Goal: Task Accomplishment & Management: Use online tool/utility

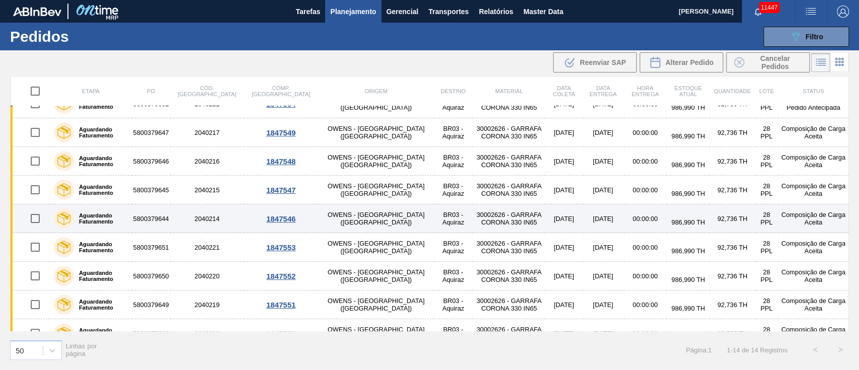
scroll to position [177, 0]
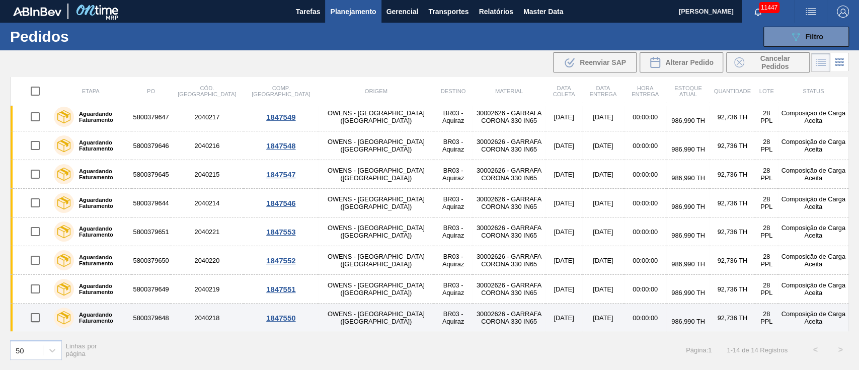
click at [546, 317] on td "[DATE]" at bounding box center [564, 318] width 37 height 29
click at [514, 317] on main "Tarefas Planejamento Gerencial Transportes Relatórios Master Data [PERSON_NAME]…" at bounding box center [429, 185] width 859 height 370
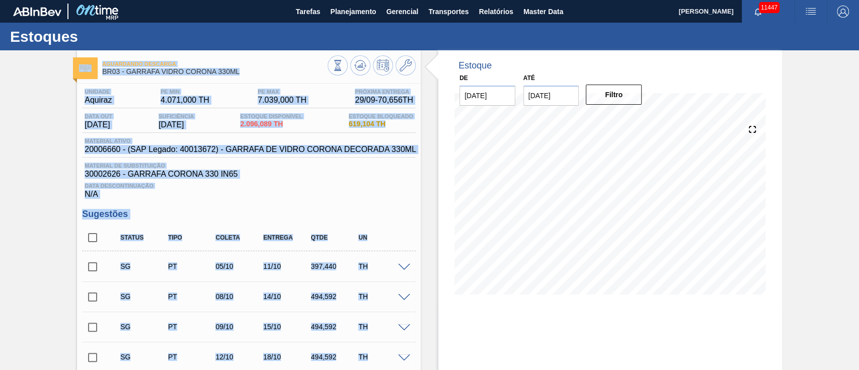
click at [93, 270] on input "checkbox" at bounding box center [92, 266] width 21 height 21
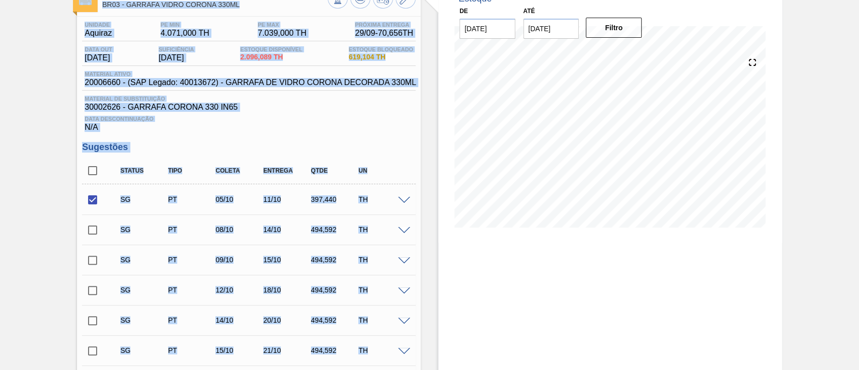
scroll to position [134, 0]
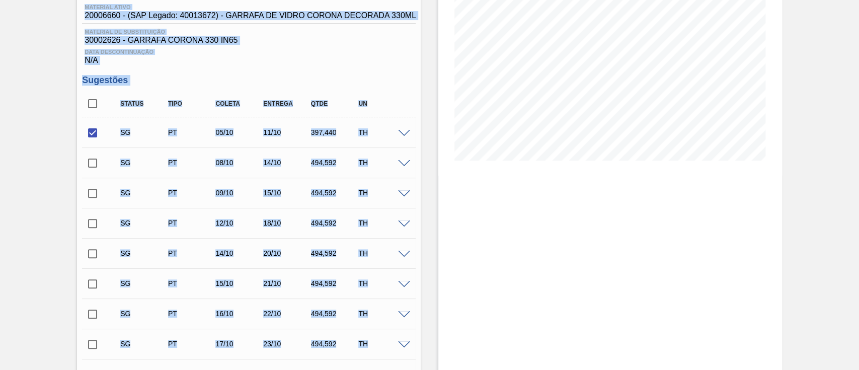
click at [400, 134] on span at bounding box center [404, 134] width 12 height 8
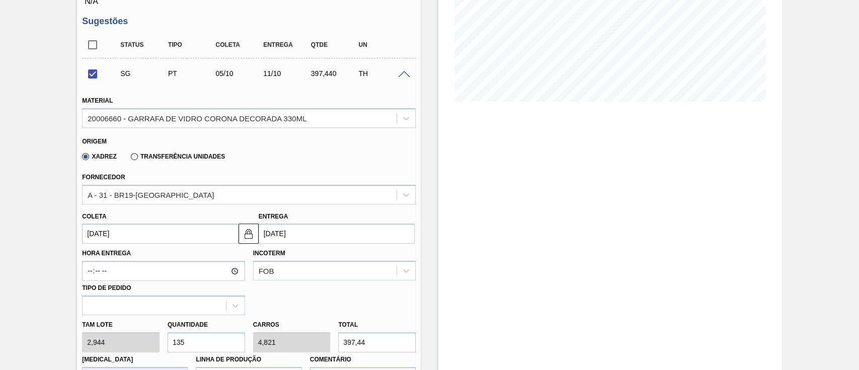
scroll to position [268, 0]
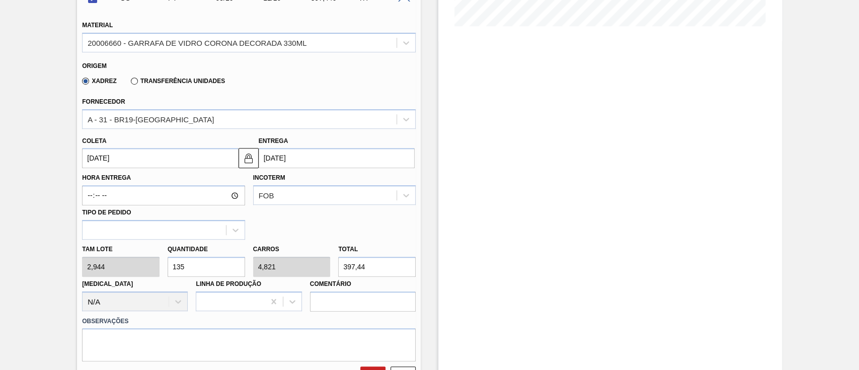
drag, startPoint x: 193, startPoint y: 273, endPoint x: 63, endPoint y: 270, distance: 130.4
checkbox input "false"
type input "1"
type input "0,036"
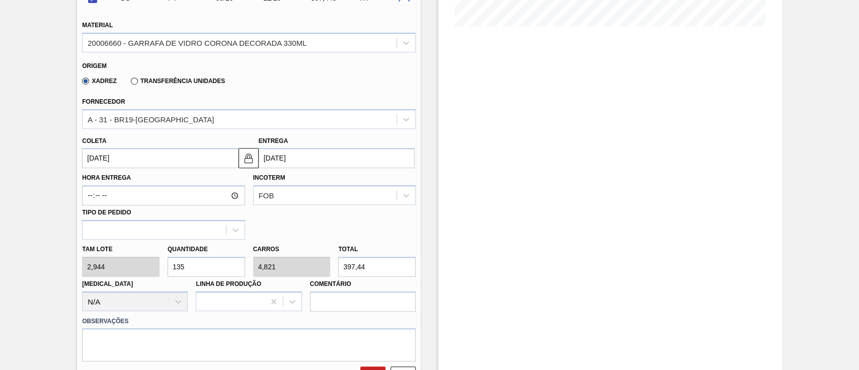
type input "2,944"
type input "12"
type input "0,429"
type input "35,328"
type input "120"
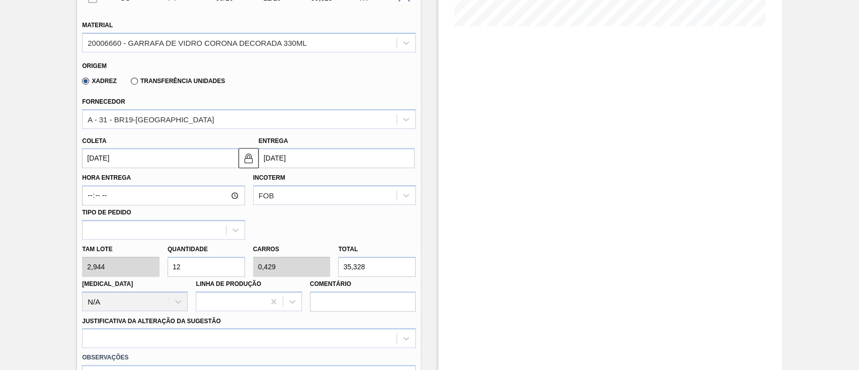
type input "4,286"
type input "353,28"
type input "12"
type input "0,429"
type input "35,328"
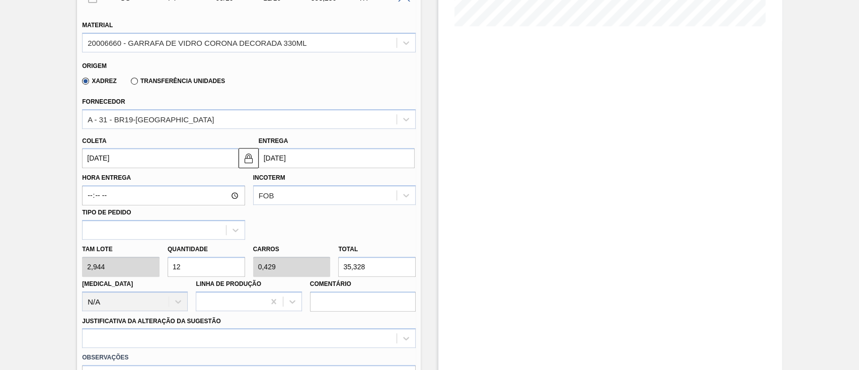
type input "1"
type input "0,036"
type input "2,944"
type input "0"
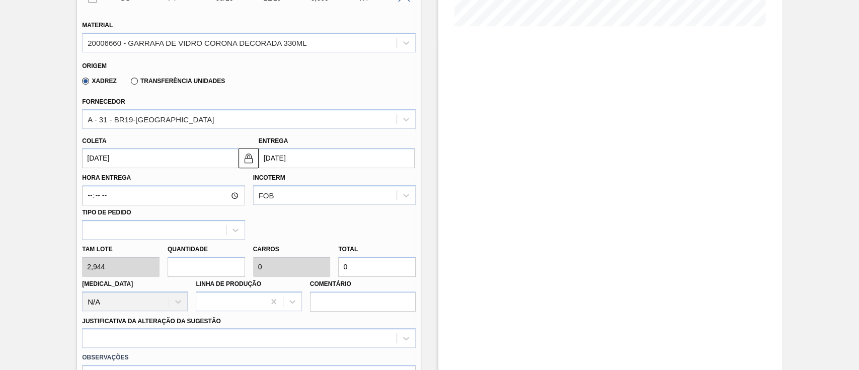
type input "1"
type input "0,036"
type input "2,944"
type input "14"
type input "0,5"
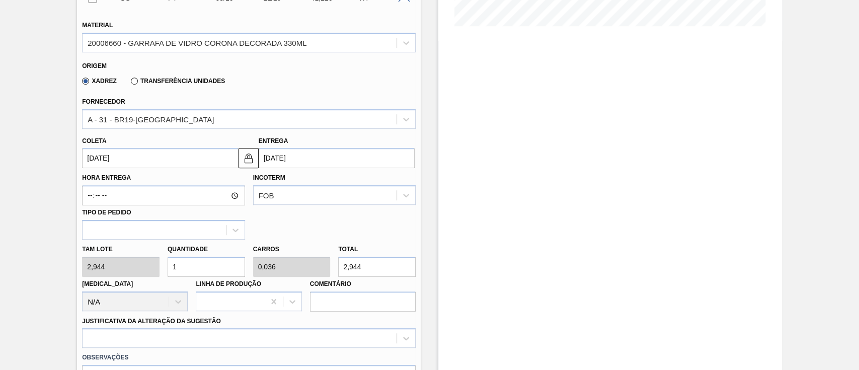
type input "41,216"
type input "140"
type input "5"
type input "412,16"
type input "140"
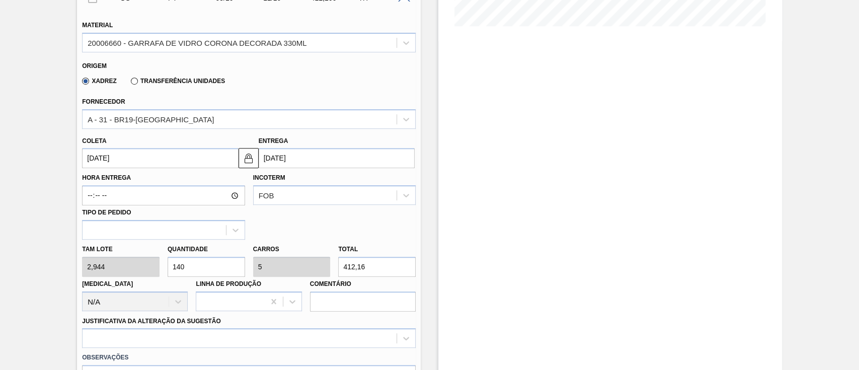
click at [117, 158] on input "[DATE]" at bounding box center [160, 158] width 156 height 20
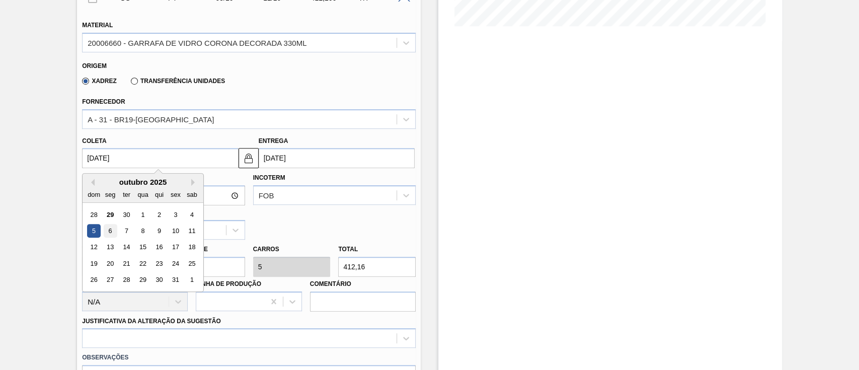
click at [113, 232] on div "6" at bounding box center [111, 231] width 14 height 14
type input "[DATE]"
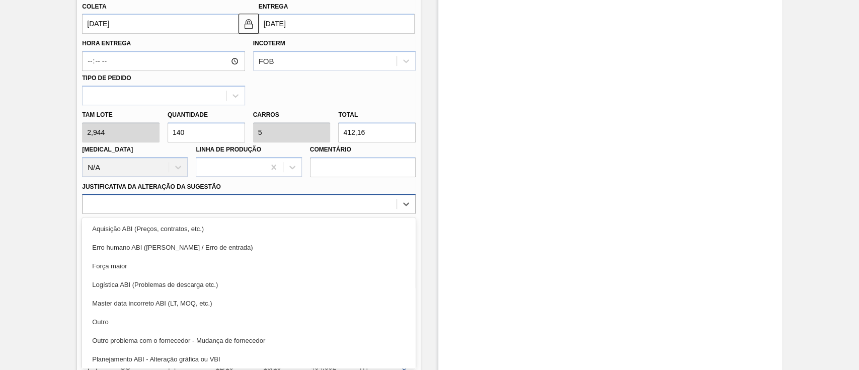
click at [163, 207] on div at bounding box center [240, 204] width 314 height 15
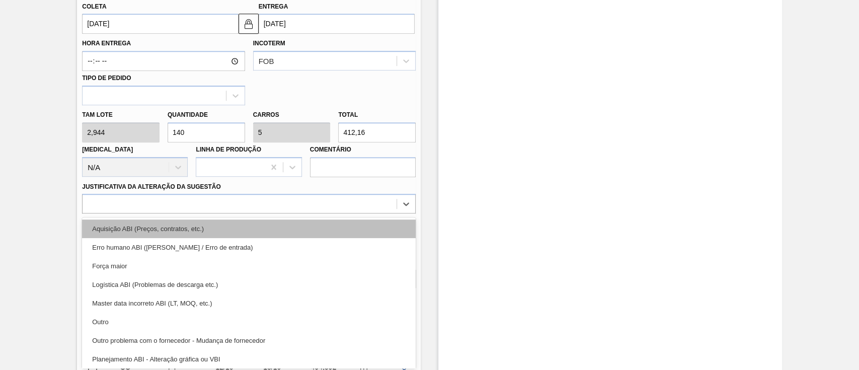
scroll to position [407, 0]
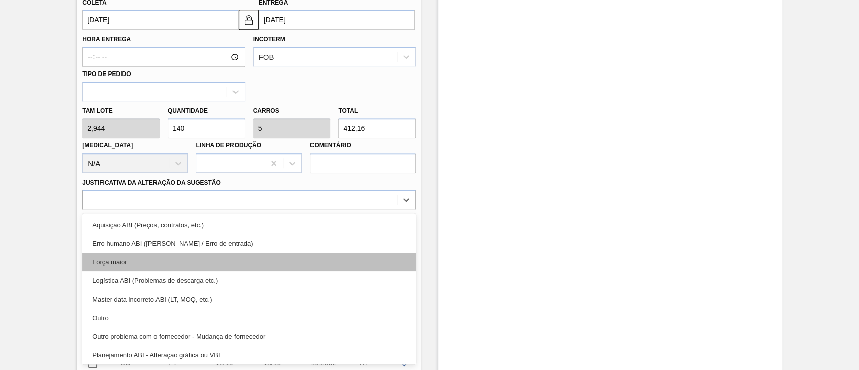
click at [120, 258] on div "Força maior" at bounding box center [249, 262] width 334 height 19
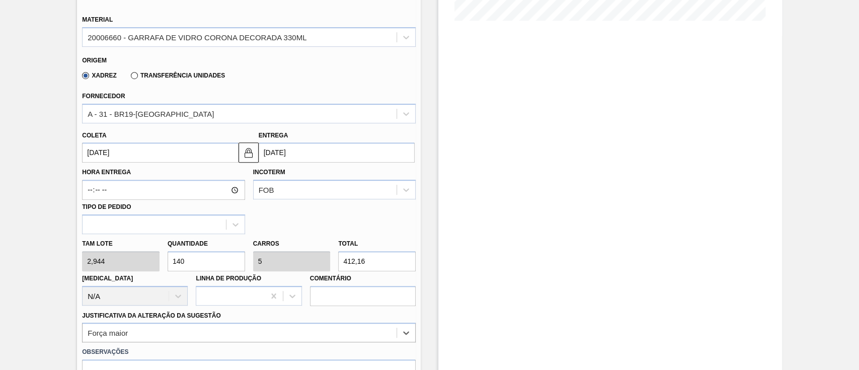
scroll to position [273, 0]
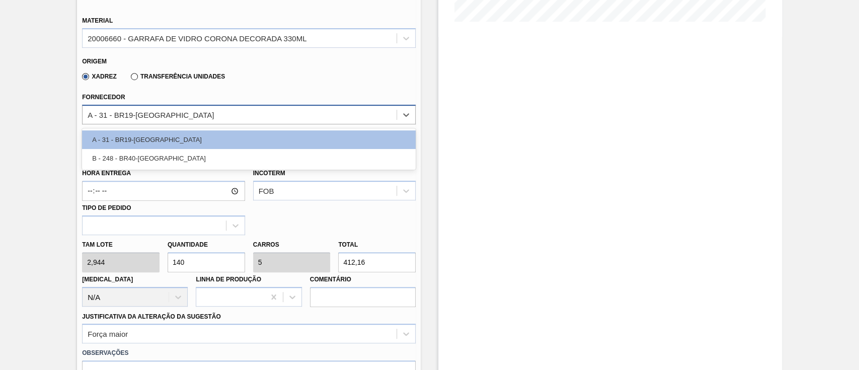
click at [136, 121] on div "A - 31 - BR19-[GEOGRAPHIC_DATA]" at bounding box center [240, 114] width 314 height 15
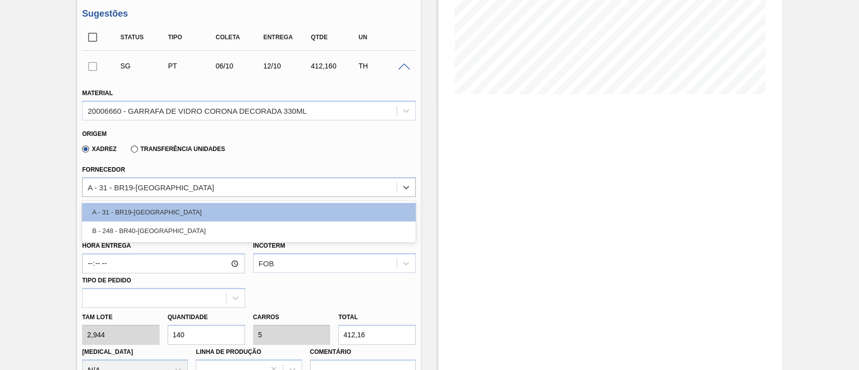
scroll to position [138, 0]
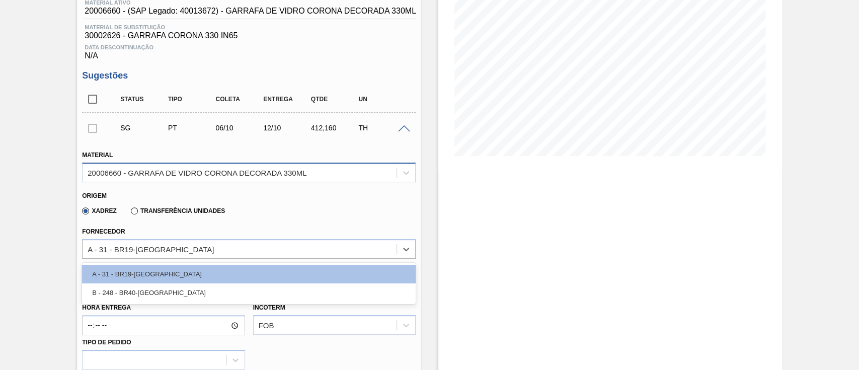
click at [179, 175] on div "20006660 - GARRAFA DE VIDRO CORONA DECORADA 330ML" at bounding box center [197, 172] width 219 height 9
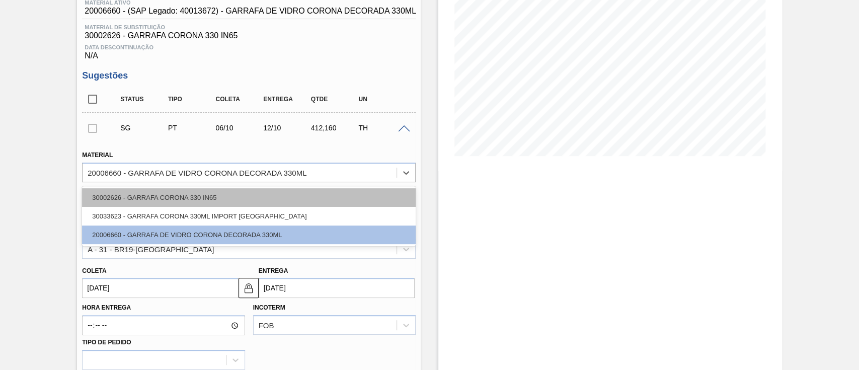
click at [153, 196] on div "30002626 - GARRAFA CORONA 330 IN65" at bounding box center [249, 197] width 334 height 19
type input "[DATE]"
type input "3,312"
type input "124,444"
type input "4,444"
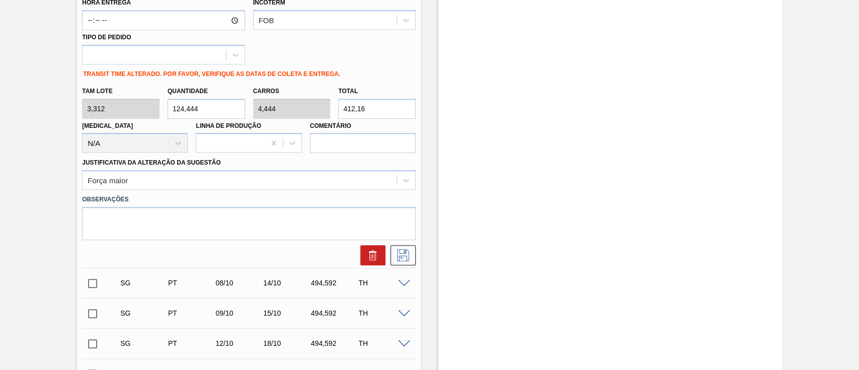
scroll to position [474, 0]
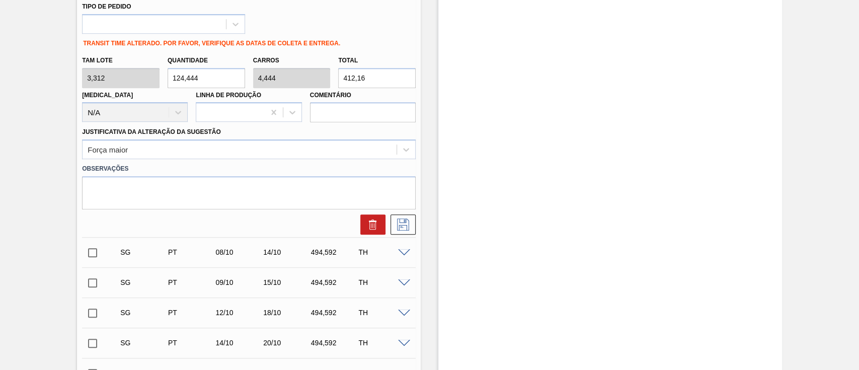
drag, startPoint x: 213, startPoint y: 79, endPoint x: 20, endPoint y: 81, distance: 193.3
type input "1"
type input "0,036"
type input "3,312"
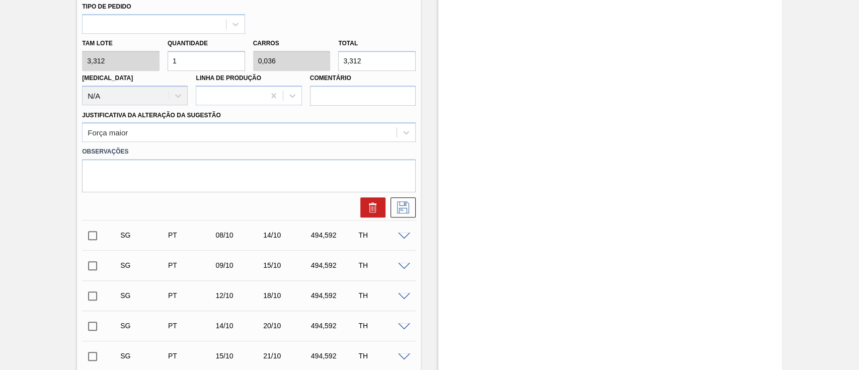
type input "14"
type input "0,5"
type input "46,368"
type input "140"
type input "5"
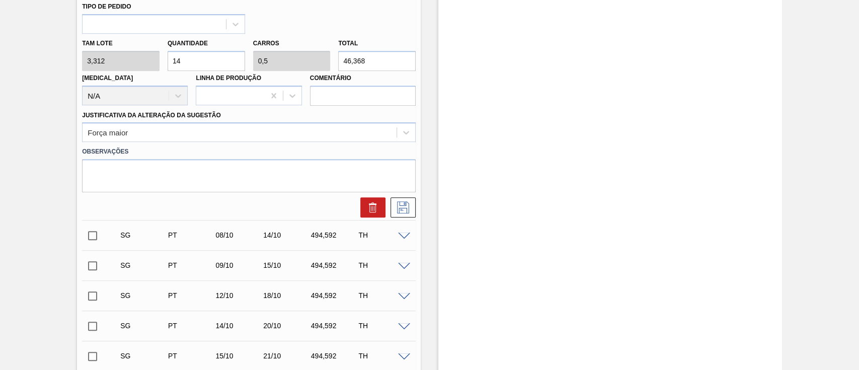
type input "463,68"
type input "140"
click at [127, 168] on textarea at bounding box center [249, 175] width 334 height 33
type textarea "l"
click at [407, 202] on button at bounding box center [403, 207] width 25 height 20
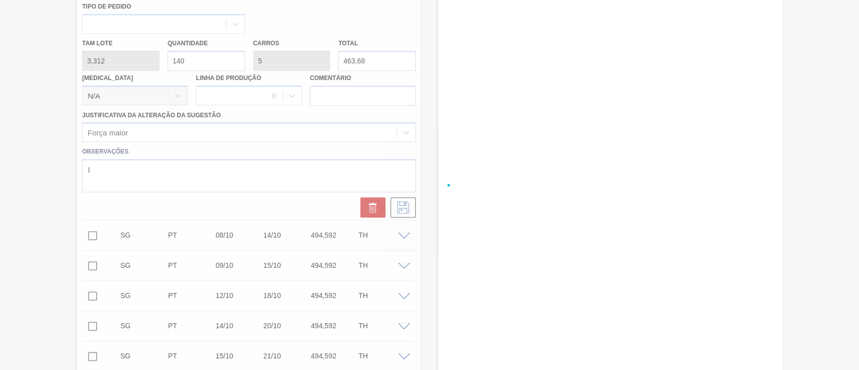
checkbox input "true"
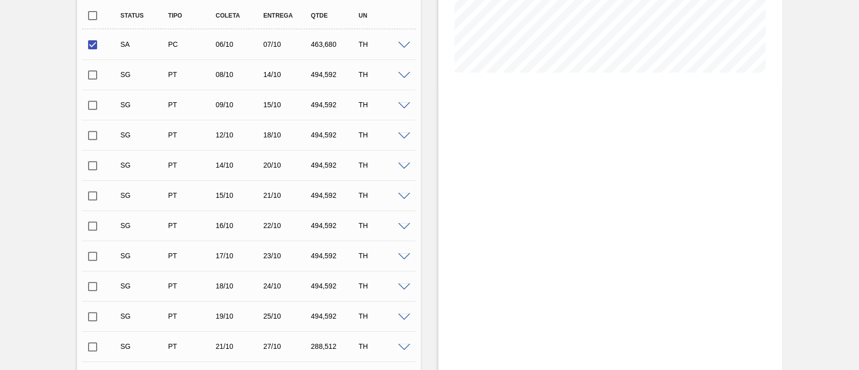
scroll to position [205, 0]
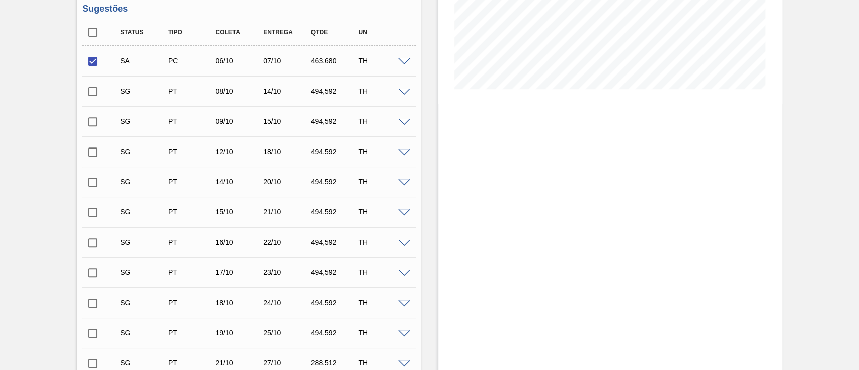
click at [93, 92] on input "checkbox" at bounding box center [92, 91] width 21 height 21
click at [404, 96] on span at bounding box center [404, 93] width 12 height 8
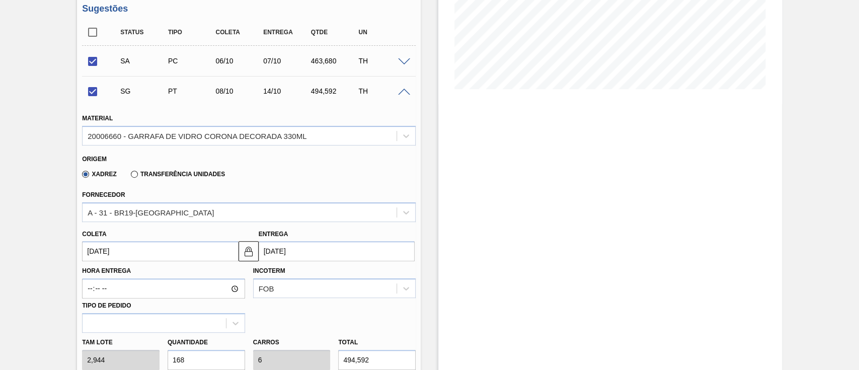
scroll to position [273, 0]
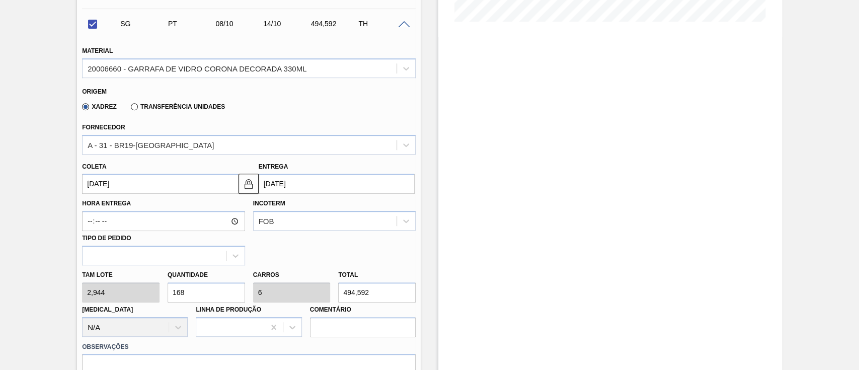
click at [144, 292] on div "Tam lote 2,944 Quantidade 168 Carros 6 Total 494,592 [MEDICAL_DATA] N/A Linha d…" at bounding box center [249, 301] width 342 height 72
click at [137, 66] on div "20006660 - GARRAFA DE VIDRO CORONA DECORADA 330ML" at bounding box center [197, 68] width 219 height 9
checkbox input "false"
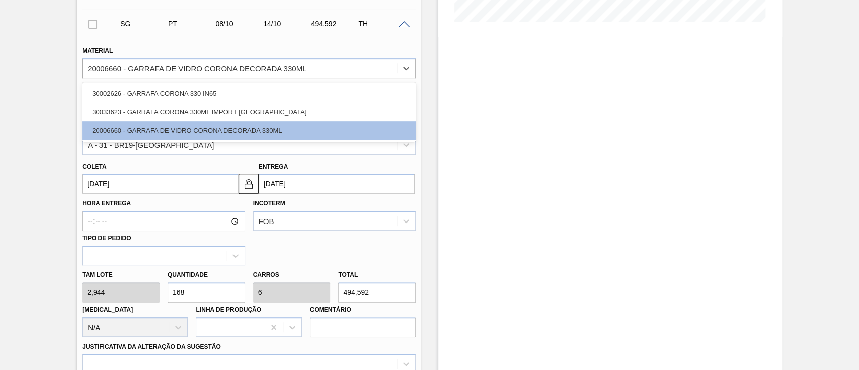
click at [129, 98] on div "30002626 - GARRAFA CORONA 330 IN65" at bounding box center [249, 93] width 334 height 19
type input "[DATE]"
type input "3,312"
type input "149,333"
type input "5,333"
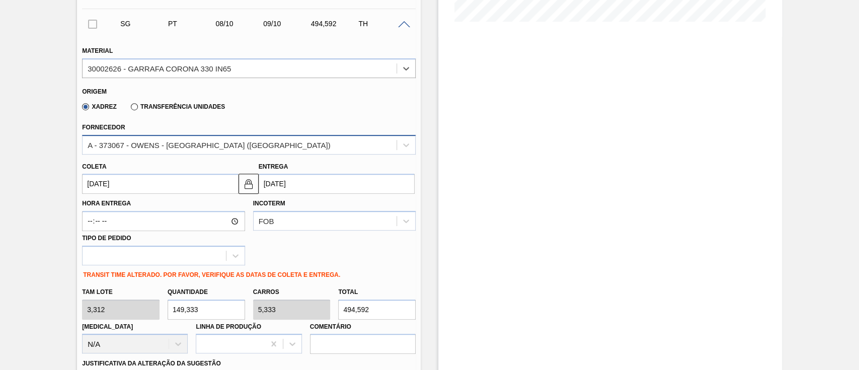
drag, startPoint x: 138, startPoint y: 147, endPoint x: 136, endPoint y: 155, distance: 8.2
click at [138, 147] on div "A - 373067 - OWENS - [GEOGRAPHIC_DATA] ([GEOGRAPHIC_DATA])" at bounding box center [209, 144] width 243 height 9
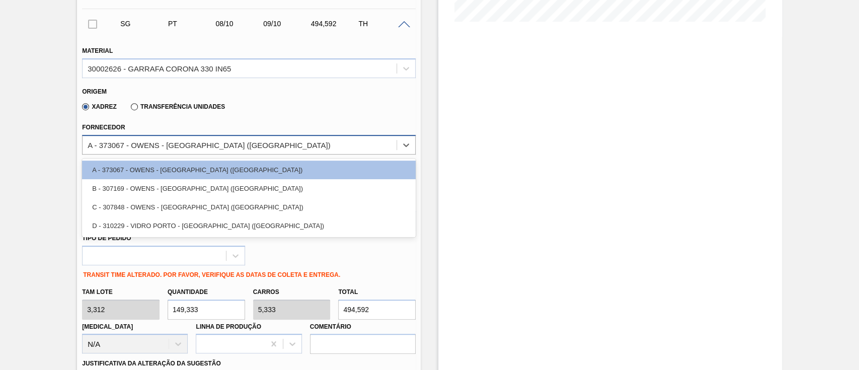
click at [157, 149] on div "A - 373067 - OWENS - [GEOGRAPHIC_DATA] ([GEOGRAPHIC_DATA])" at bounding box center [209, 144] width 243 height 9
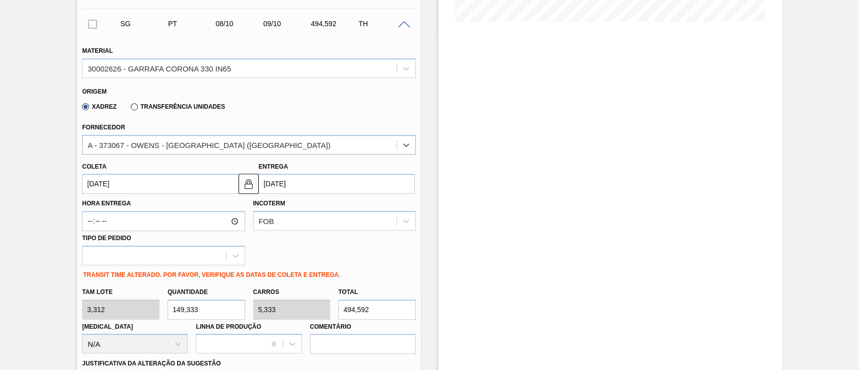
click at [151, 178] on input "[DATE]" at bounding box center [160, 184] width 156 height 20
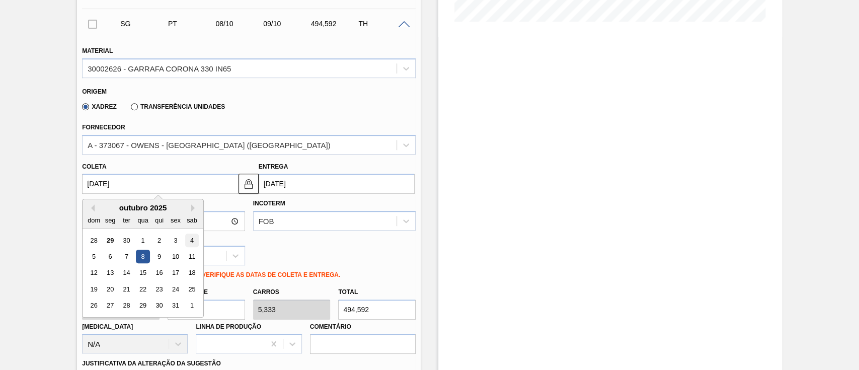
click at [198, 242] on div "4" at bounding box center [192, 241] width 14 height 14
type input "[DATE]"
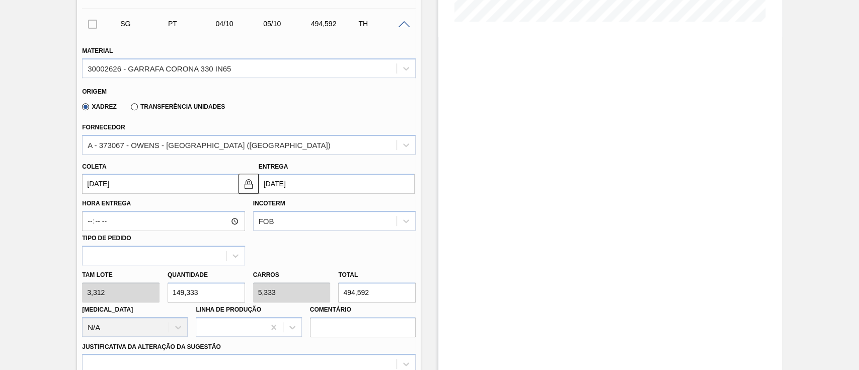
drag, startPoint x: 214, startPoint y: 295, endPoint x: 40, endPoint y: 286, distance: 173.9
type input "1"
type input "0,036"
type input "3,312"
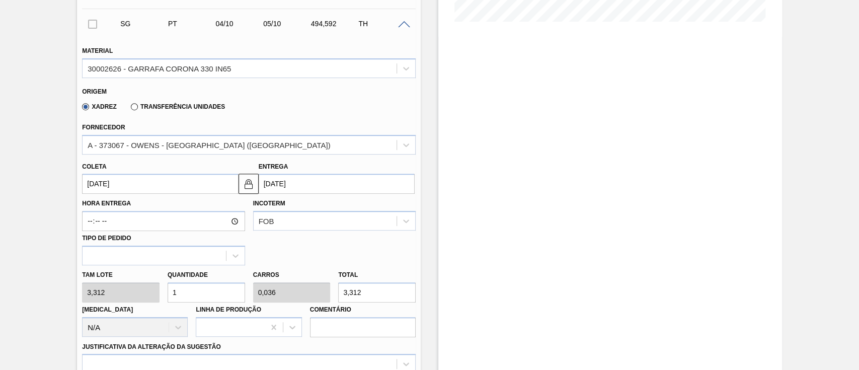
type input "11"
type input "0,393"
type input "36,432"
type input "112"
type input "4"
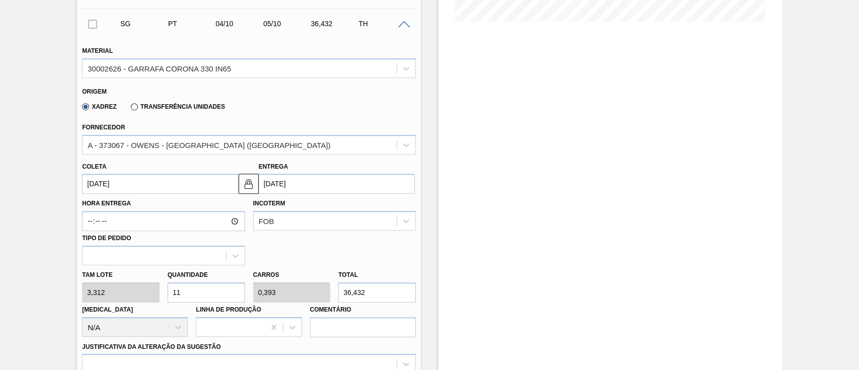
type input "370,944"
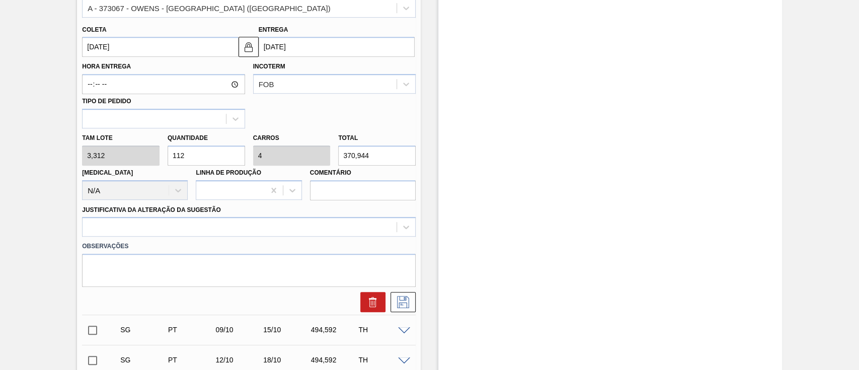
scroll to position [474, 0]
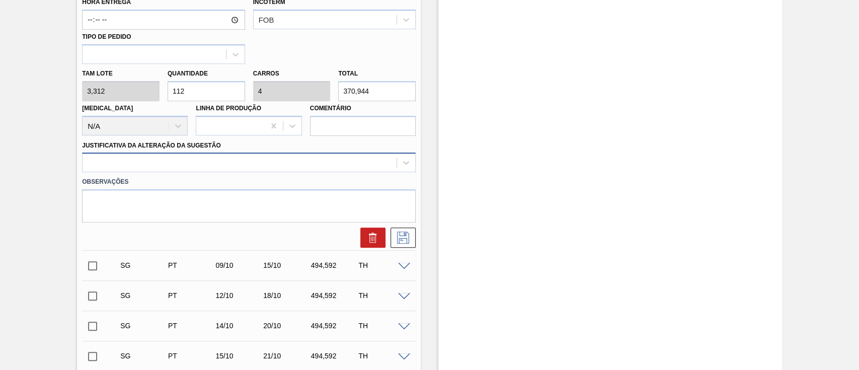
type input "112"
click at [116, 166] on div at bounding box center [240, 163] width 314 height 15
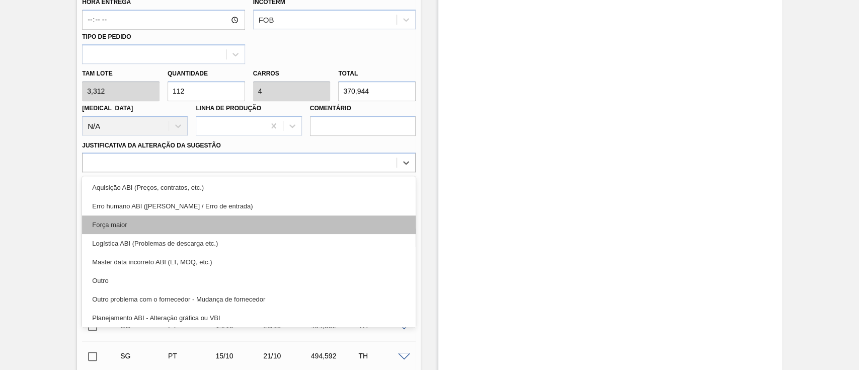
click at [125, 232] on div "Força maior" at bounding box center [249, 224] width 334 height 19
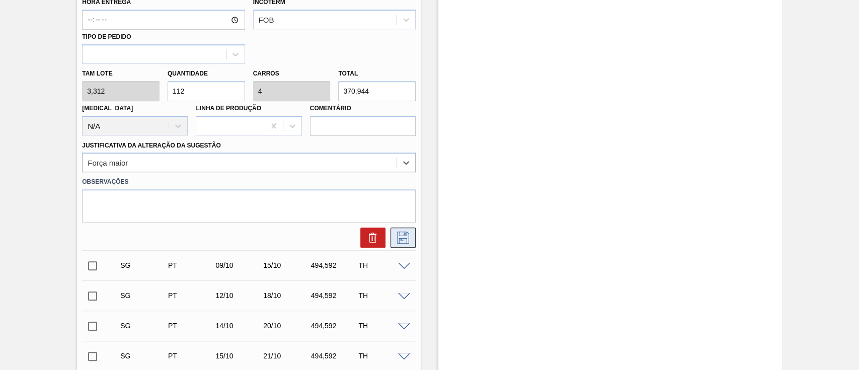
click at [404, 247] on button at bounding box center [403, 238] width 25 height 20
checkbox input "true"
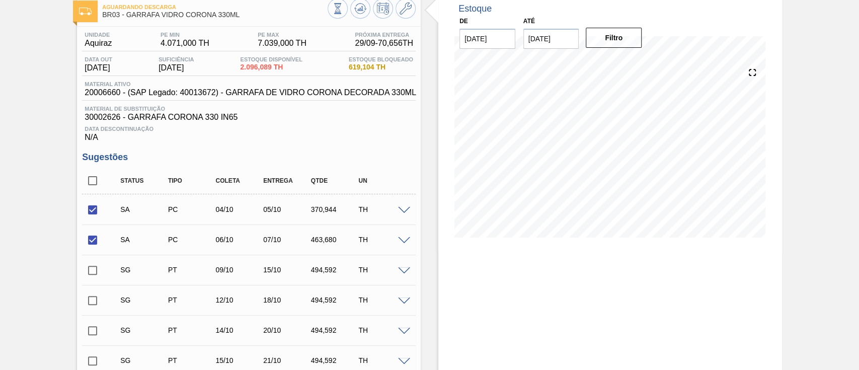
scroll to position [134, 0]
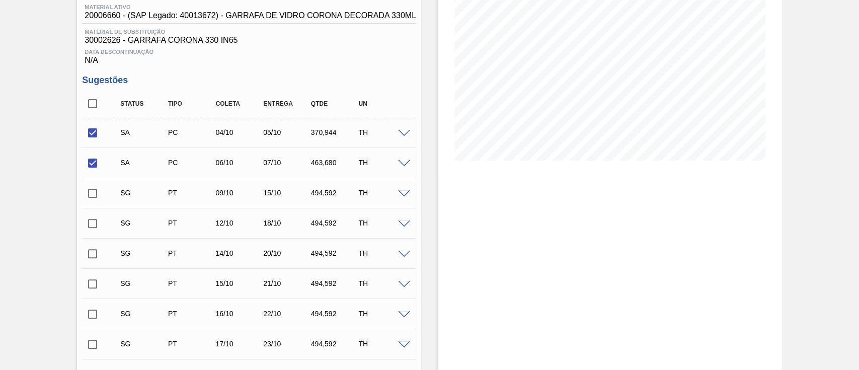
click at [90, 194] on input "checkbox" at bounding box center [92, 193] width 21 height 21
click at [404, 194] on span at bounding box center [404, 194] width 12 height 8
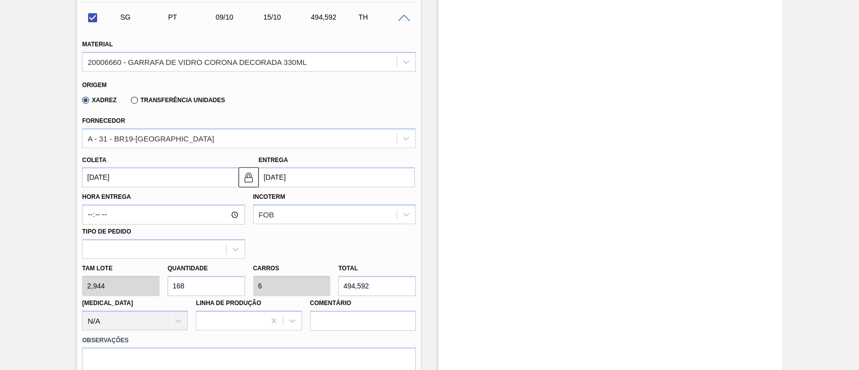
scroll to position [335, 0]
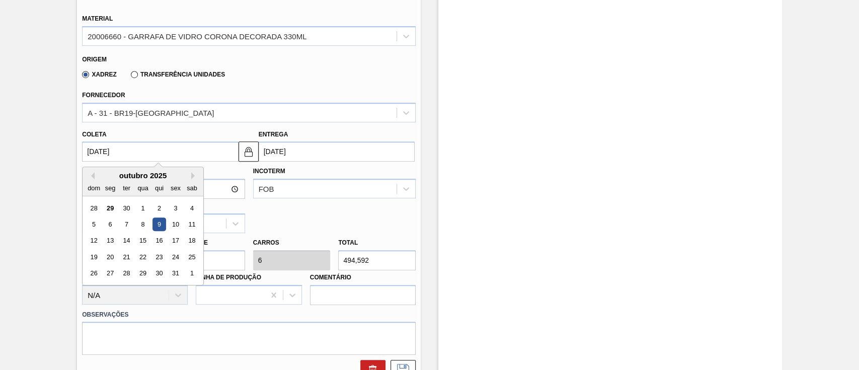
click at [158, 156] on input "[DATE]" at bounding box center [160, 151] width 156 height 20
click at [129, 225] on div "7" at bounding box center [127, 224] width 14 height 14
checkbox input "false"
type input "[DATE]"
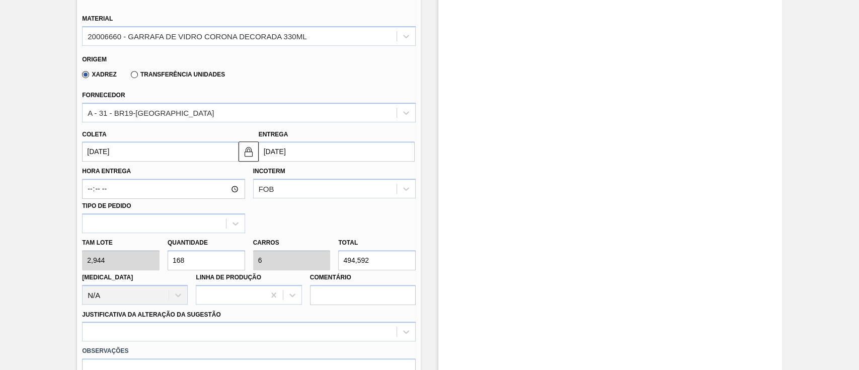
drag, startPoint x: 212, startPoint y: 265, endPoint x: 33, endPoint y: 265, distance: 179.2
type input "1"
type input "0,036"
type input "2,944"
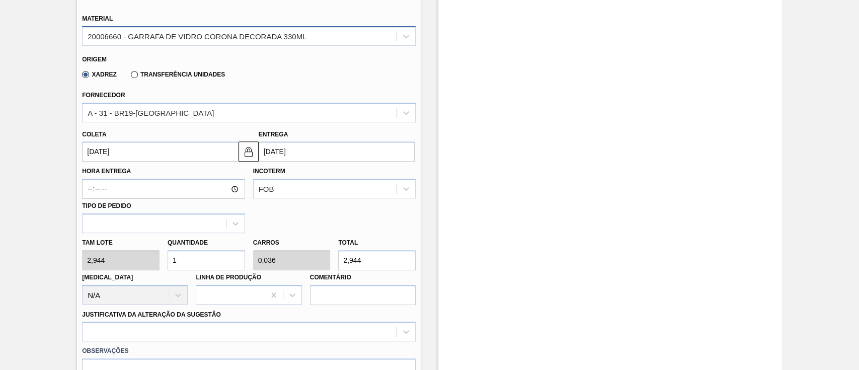
type input "1"
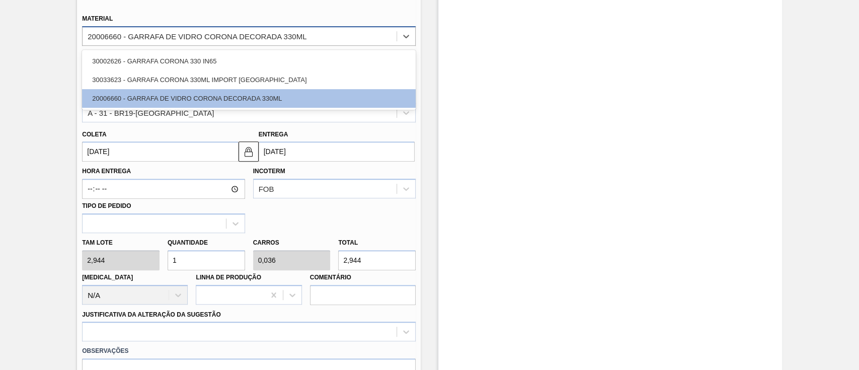
click at [152, 38] on div "20006660 - GARRAFA DE VIDRO CORONA DECORADA 330ML" at bounding box center [197, 36] width 219 height 9
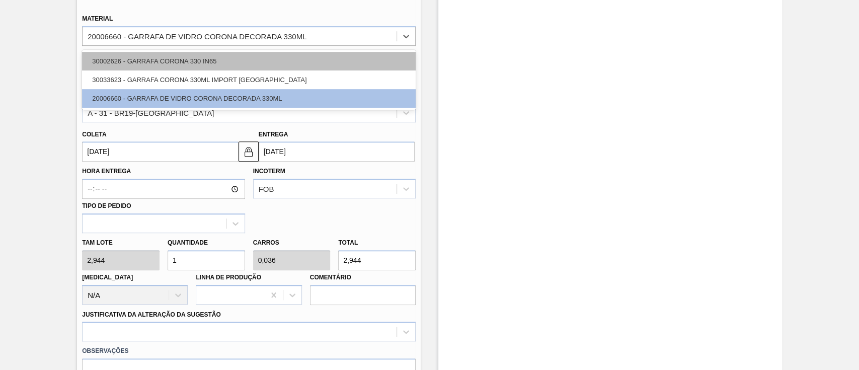
click at [140, 64] on div "30002626 - GARRAFA CORONA 330 IN65" at bounding box center [249, 61] width 334 height 19
type input "[DATE]"
type input "3,312"
type input "0,889"
type input "0,032"
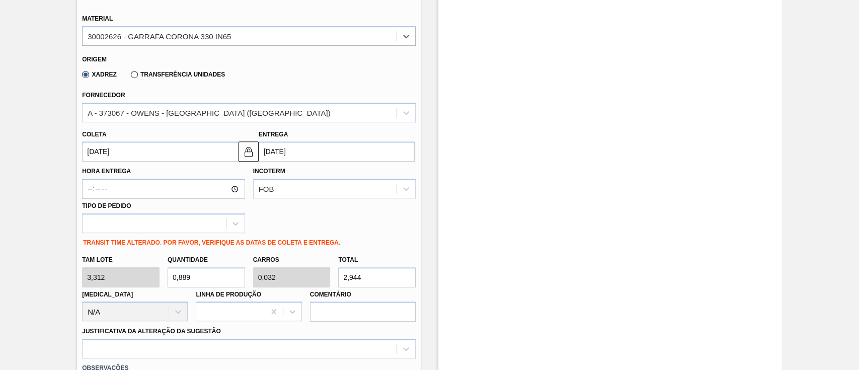
click at [141, 160] on input "[DATE]" at bounding box center [160, 151] width 156 height 20
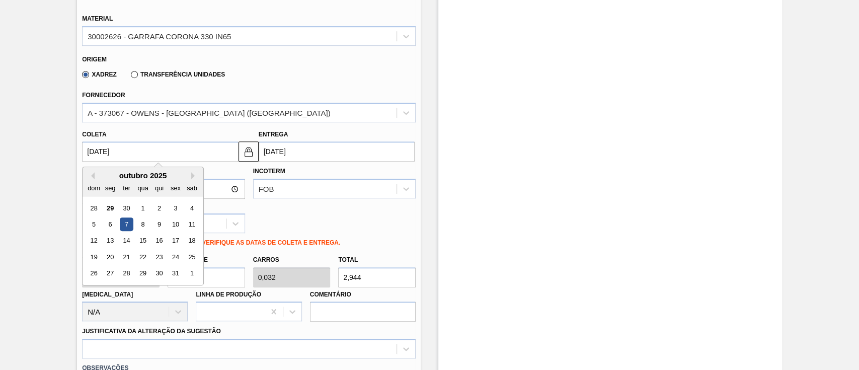
click at [127, 228] on div "7" at bounding box center [127, 224] width 14 height 14
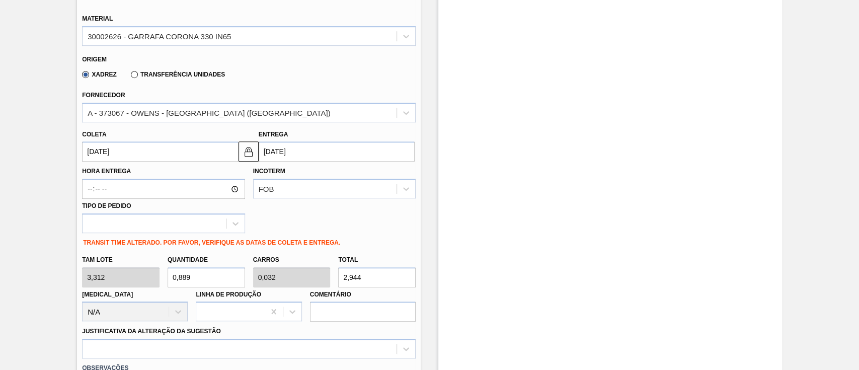
drag, startPoint x: 205, startPoint y: 281, endPoint x: 61, endPoint y: 280, distance: 144.0
type input "1"
type input "0,036"
type input "3,312"
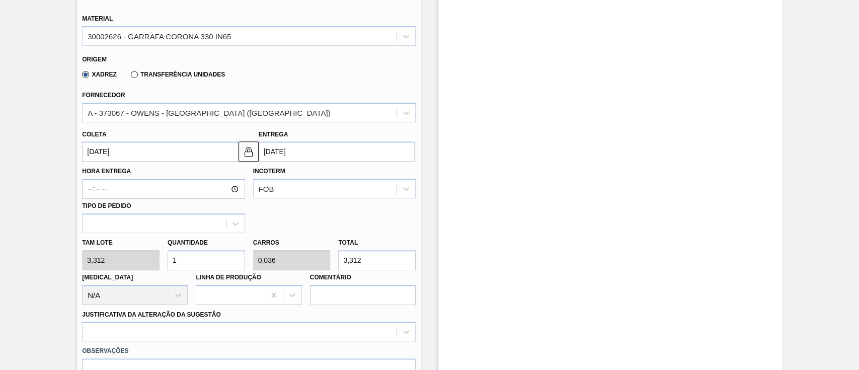
type input "12"
type input "0,429"
type input "39,744"
type input "120"
type input "4,286"
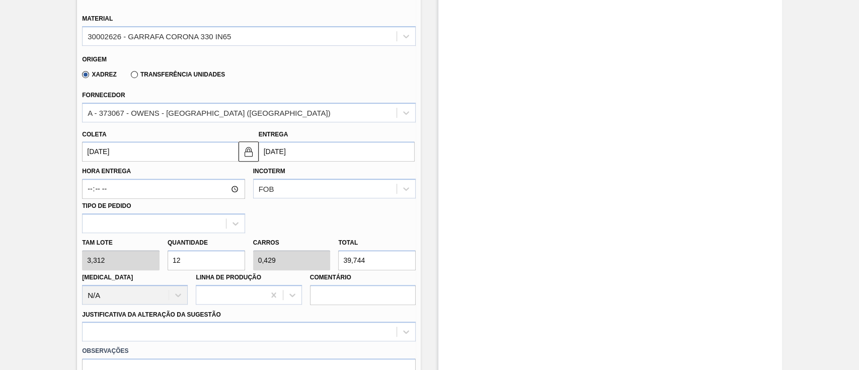
type input "397,44"
type input "12"
type input "0,429"
type input "39,744"
type input "1"
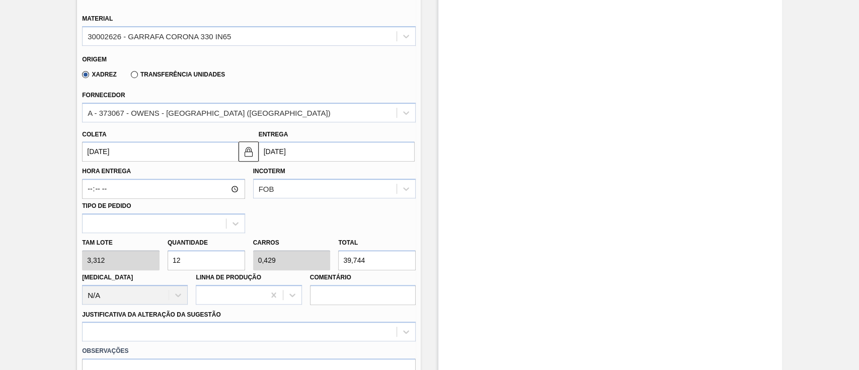
type input "0,036"
type input "3,312"
type input "0"
type input "1"
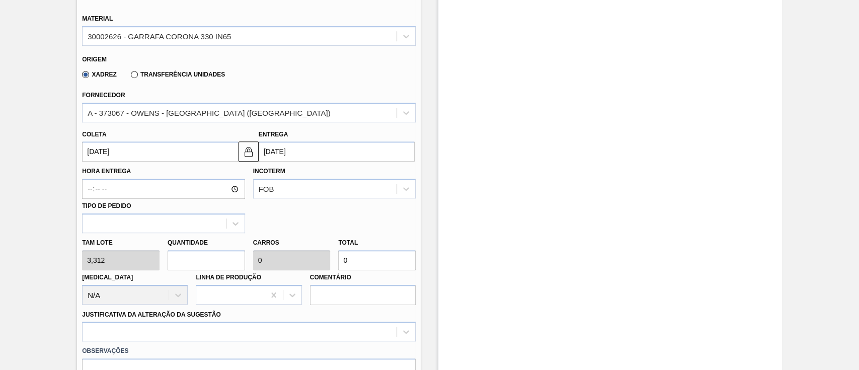
type input "0,036"
type input "3,312"
type input "14"
type input "0,5"
type input "46,368"
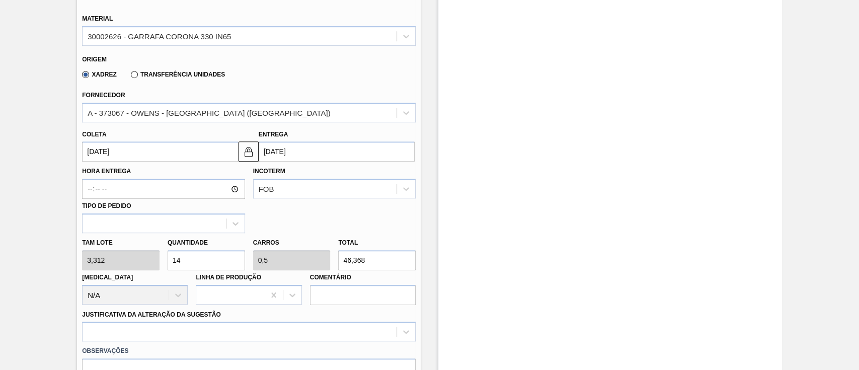
type input "144"
type input "5,143"
type input "476,928"
type input "14"
type input "0,5"
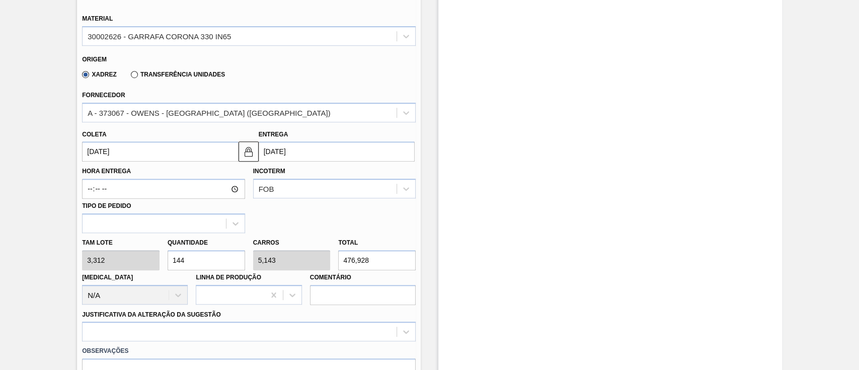
type input "46,368"
type input "140"
type input "5"
type input "463,68"
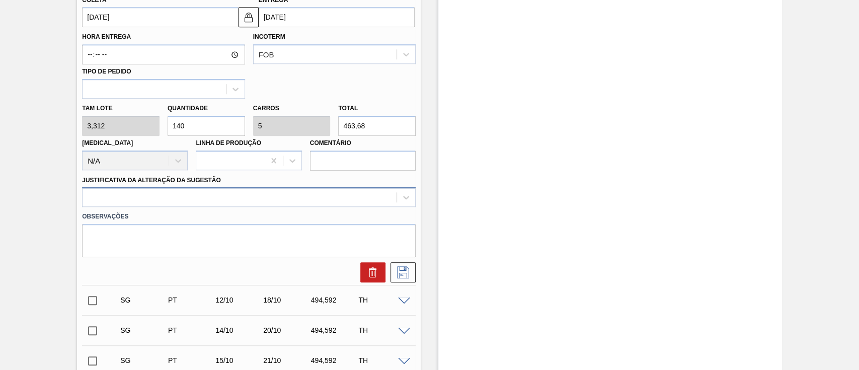
type input "140"
click at [147, 198] on div at bounding box center [240, 197] width 314 height 15
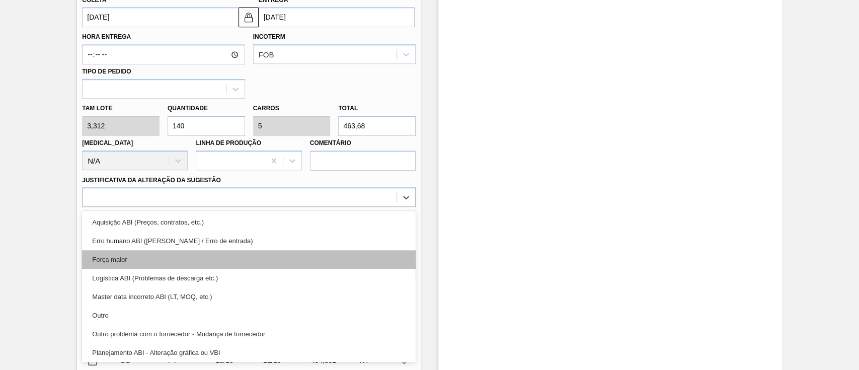
click at [125, 255] on div "Força maior" at bounding box center [249, 259] width 334 height 19
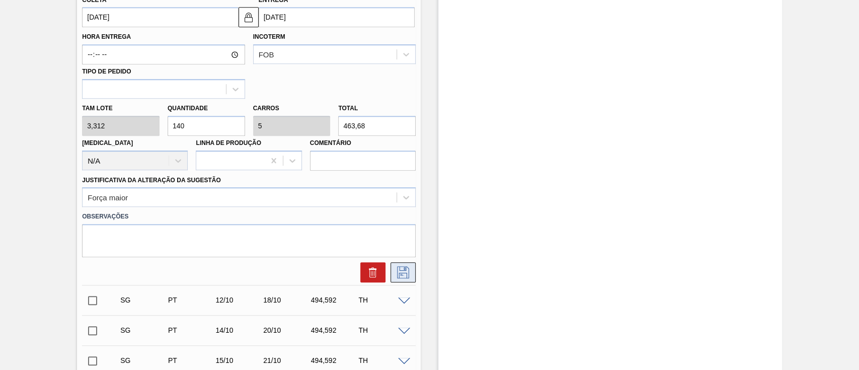
click at [401, 277] on icon at bounding box center [403, 272] width 16 height 12
checkbox input "true"
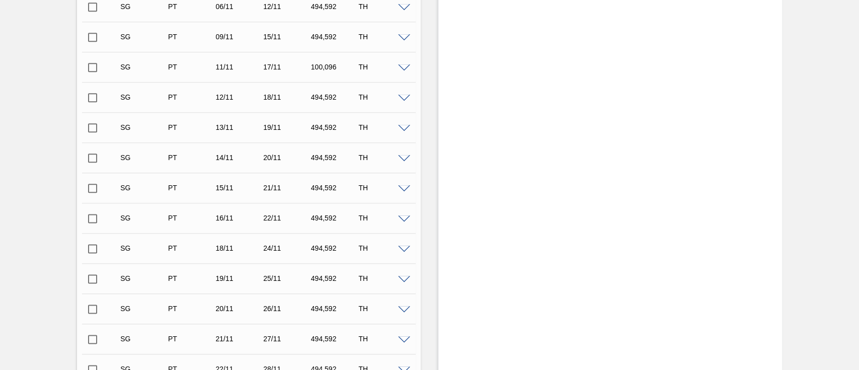
scroll to position [872, 0]
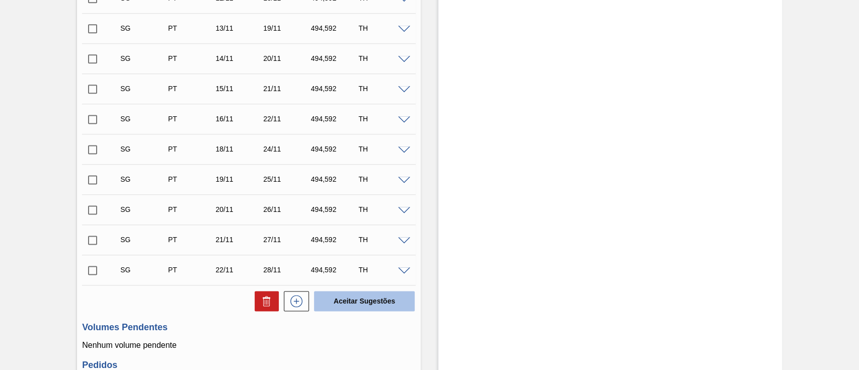
click at [345, 302] on button "Aceitar Sugestões" at bounding box center [364, 301] width 101 height 20
checkbox input "false"
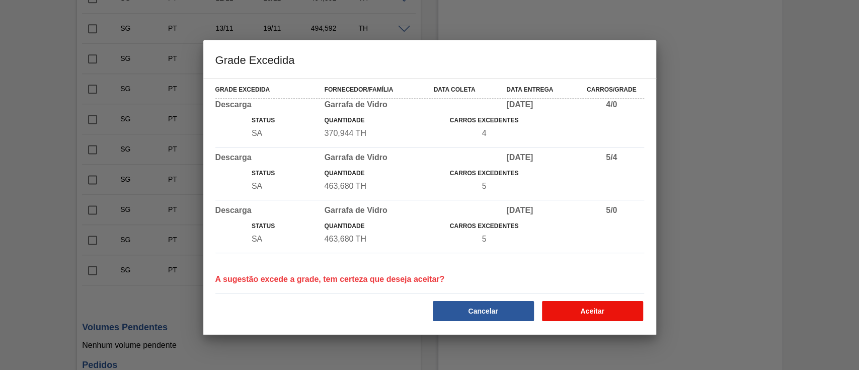
click at [620, 310] on button "Aceitar" at bounding box center [592, 311] width 101 height 20
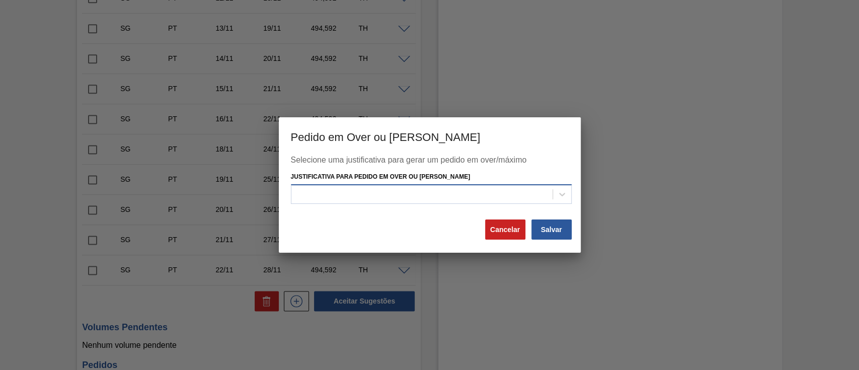
click at [495, 185] on div at bounding box center [431, 194] width 281 height 20
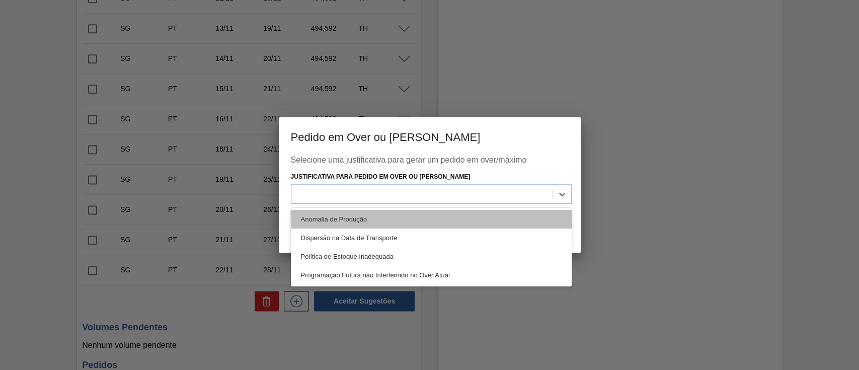
click at [340, 215] on div "Anomalia de Produção" at bounding box center [431, 219] width 281 height 19
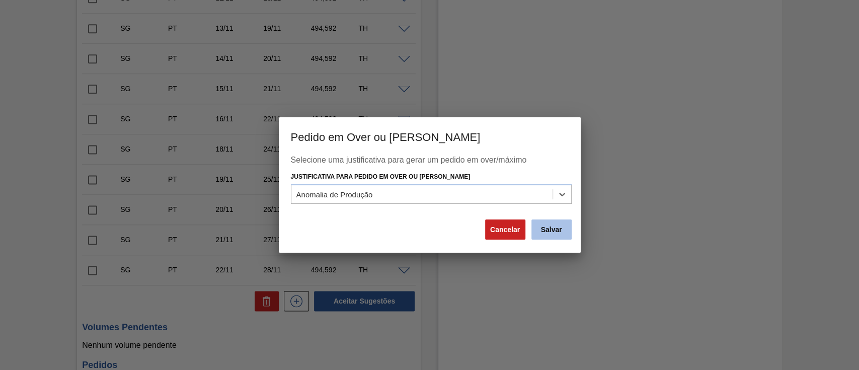
click at [556, 232] on button "Salvar" at bounding box center [552, 229] width 40 height 20
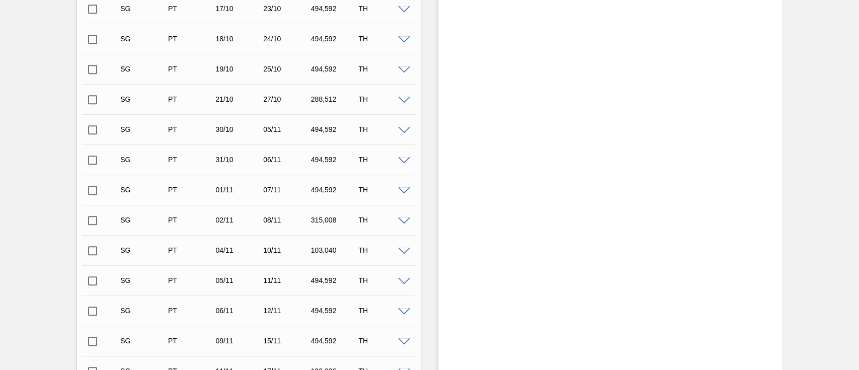
scroll to position [0, 0]
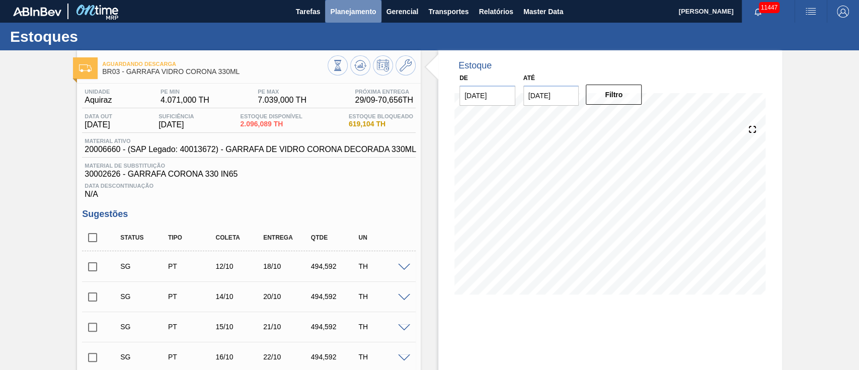
click at [346, 9] on span "Planejamento" at bounding box center [353, 12] width 46 height 12
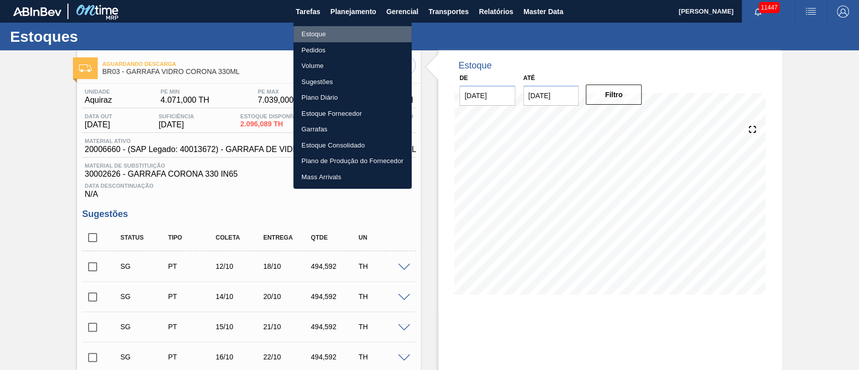
click at [311, 37] on li "Estoque" at bounding box center [352, 34] width 118 height 16
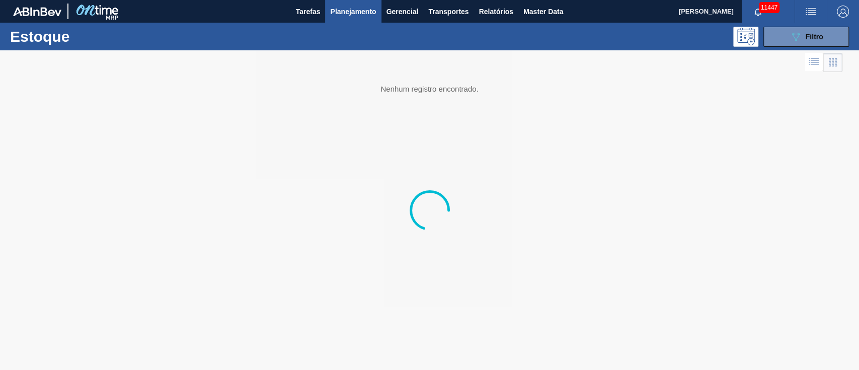
click at [806, 34] on span "Filtro" at bounding box center [815, 37] width 18 height 8
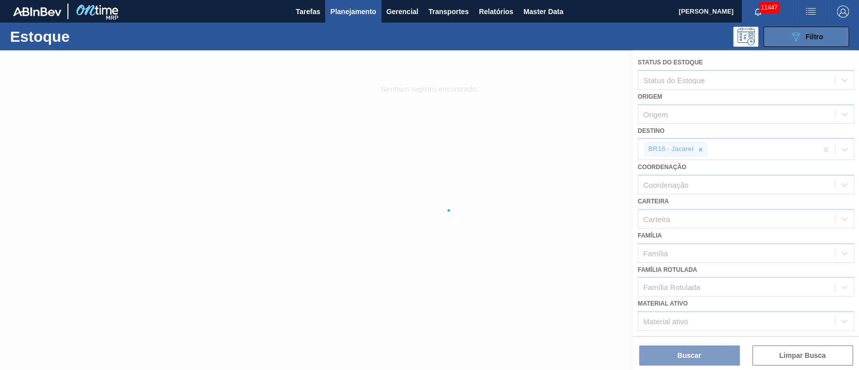
click at [815, 38] on span "Filtro" at bounding box center [815, 37] width 18 height 8
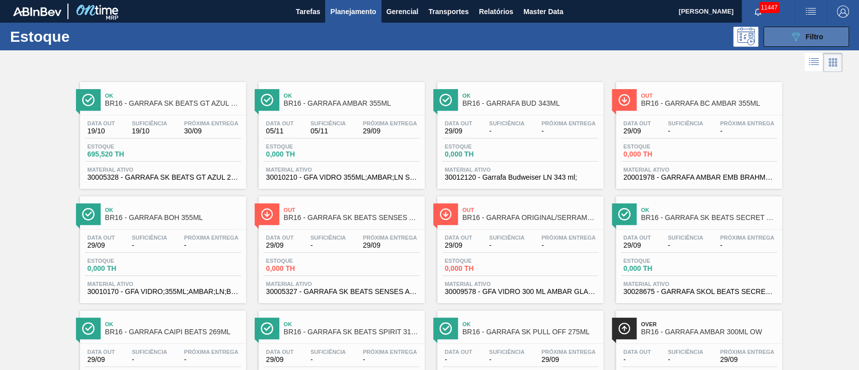
click at [803, 40] on div "089F7B8B-B2A5-4AFE-B5C0-19BA573D28AC Filtro" at bounding box center [807, 37] width 34 height 12
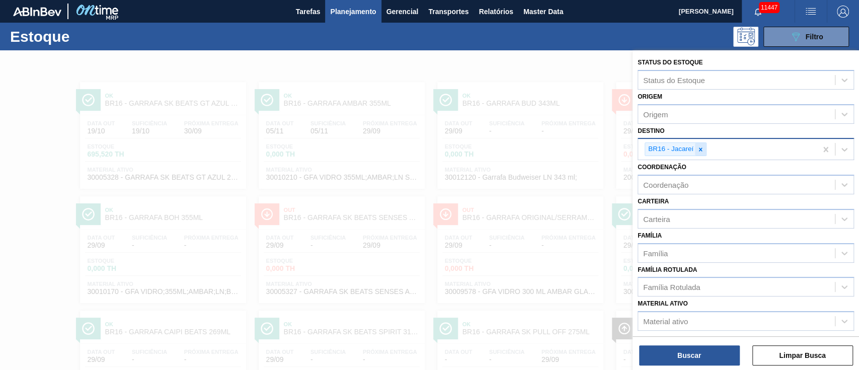
click at [702, 147] on icon at bounding box center [700, 149] width 7 height 7
type input "1"
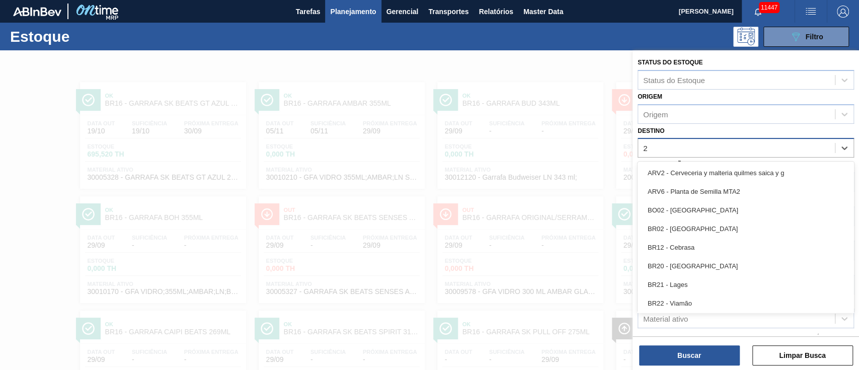
type input "26"
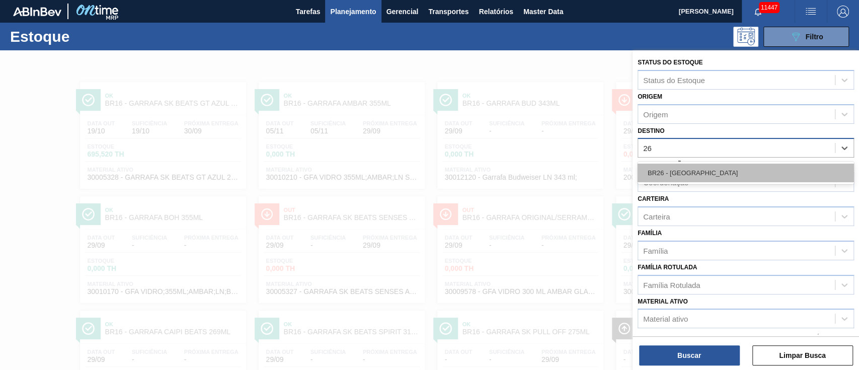
click at [668, 175] on div "BR26 - [GEOGRAPHIC_DATA]" at bounding box center [746, 173] width 216 height 19
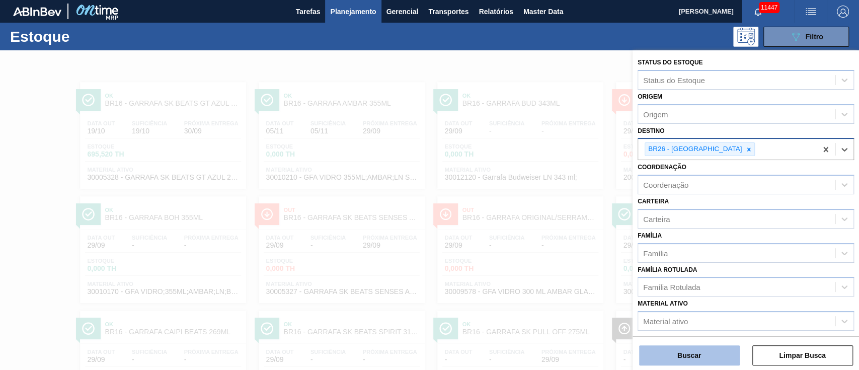
click at [697, 350] on button "Buscar" at bounding box center [689, 355] width 101 height 20
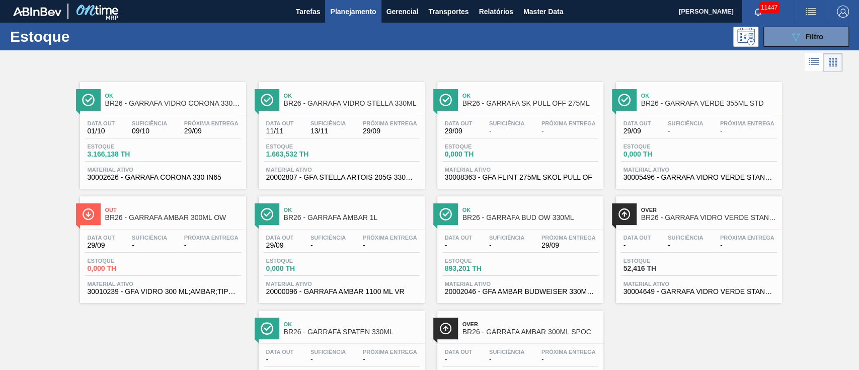
click at [161, 147] on div "Estoque 3.166,138 TH" at bounding box center [163, 152] width 156 height 18
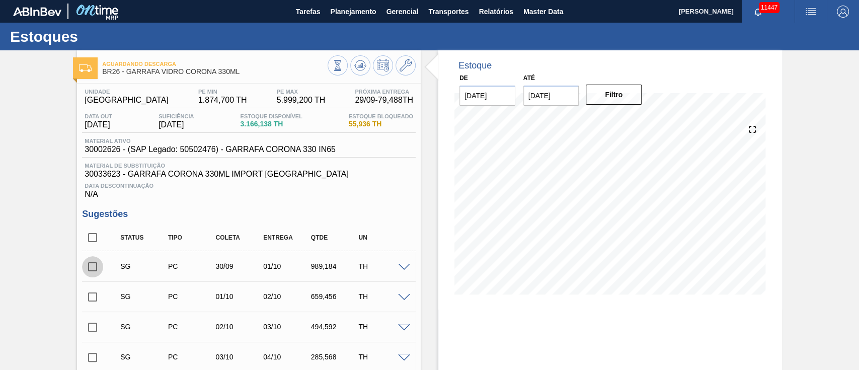
click at [94, 270] on input "checkbox" at bounding box center [92, 266] width 21 height 21
click at [401, 270] on span at bounding box center [404, 268] width 12 height 8
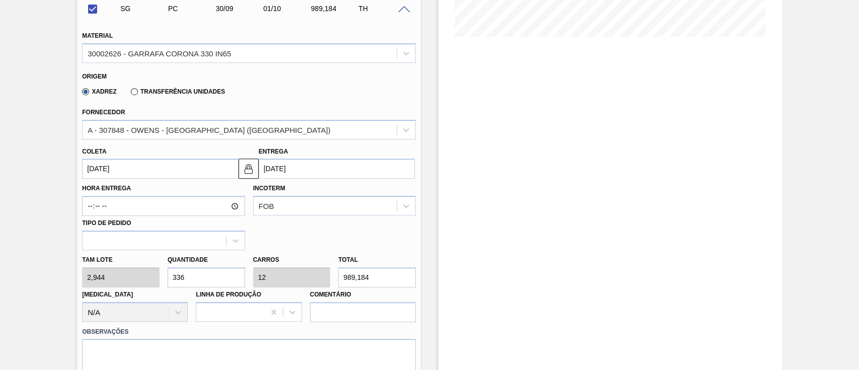
scroll to position [268, 0]
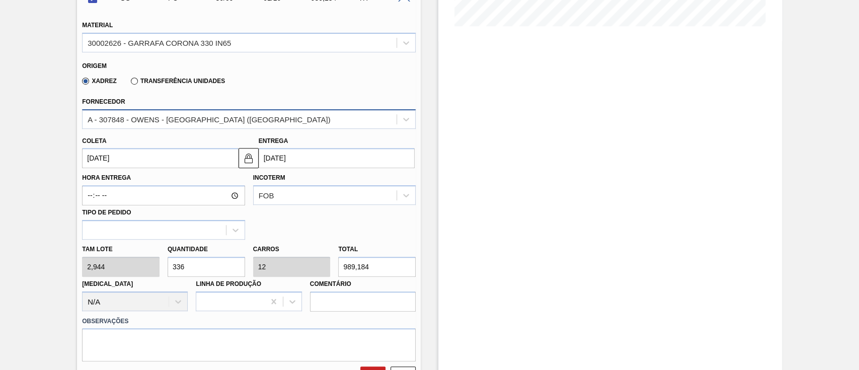
click at [146, 126] on div "A - 307848 - OWENS - [GEOGRAPHIC_DATA] ([GEOGRAPHIC_DATA])" at bounding box center [240, 119] width 314 height 15
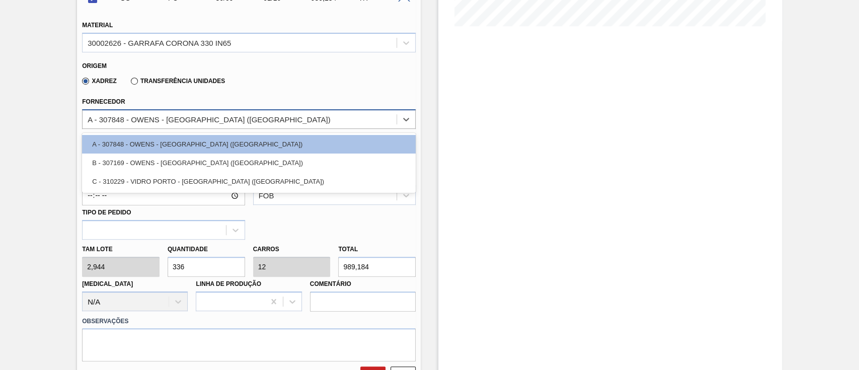
click at [151, 123] on div "A - 307848 - OWENS - [GEOGRAPHIC_DATA] ([GEOGRAPHIC_DATA])" at bounding box center [209, 119] width 243 height 9
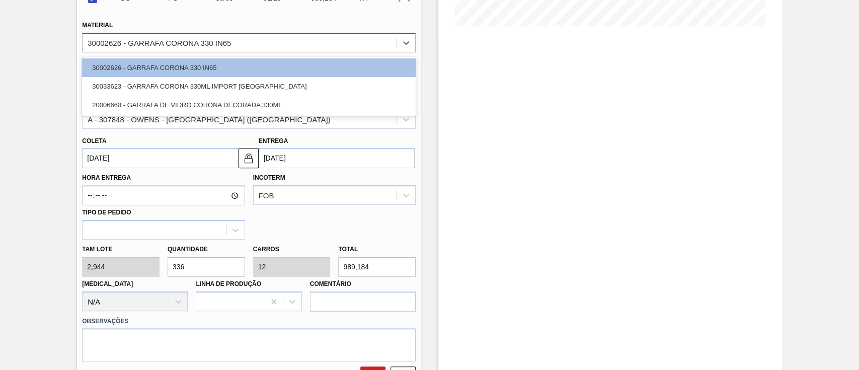
click at [180, 46] on div "30002626 - GARRAFA CORONA 330 IN65" at bounding box center [159, 42] width 143 height 9
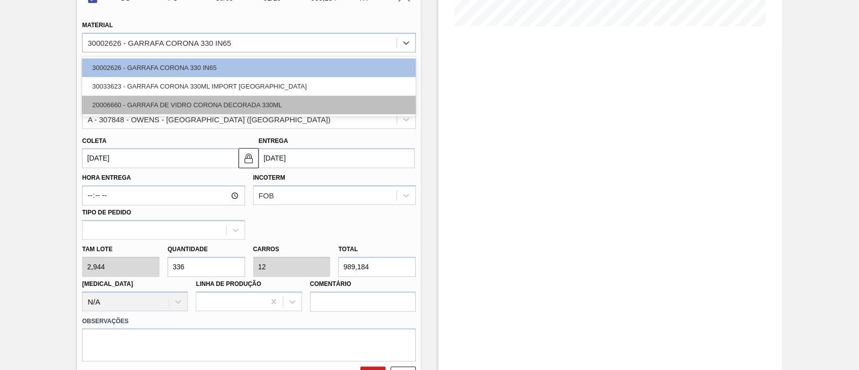
click at [163, 103] on div "20006660 - GARRAFA DE VIDRO CORONA DECORADA 330ML" at bounding box center [249, 105] width 334 height 19
checkbox input "false"
type input "[DATE]"
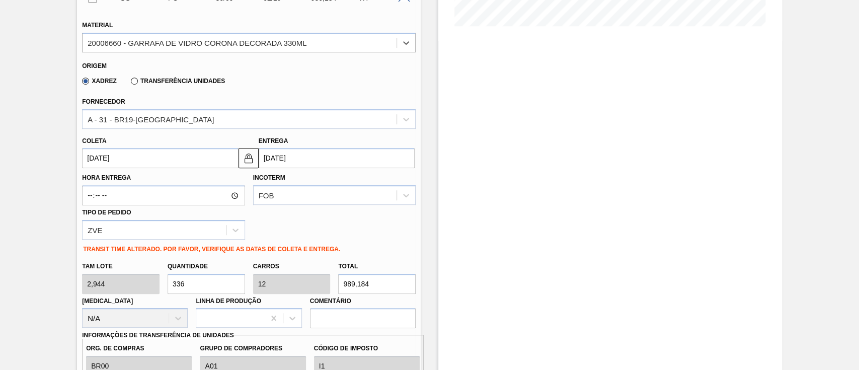
click at [151, 160] on input "[DATE]" at bounding box center [160, 158] width 156 height 20
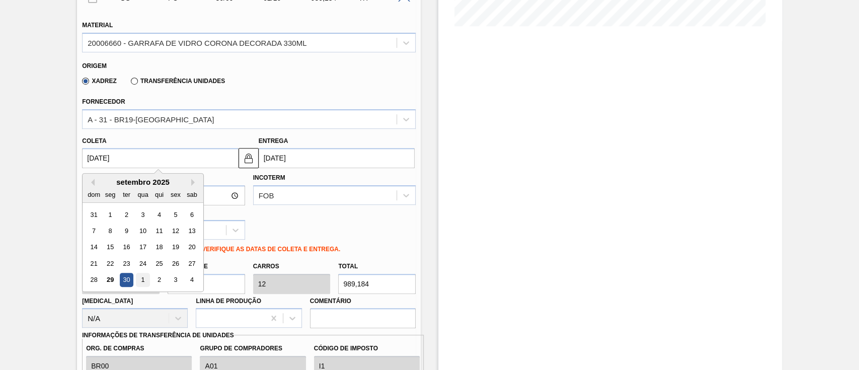
click at [146, 283] on div "1" at bounding box center [143, 280] width 14 height 14
type input "[DATE]"
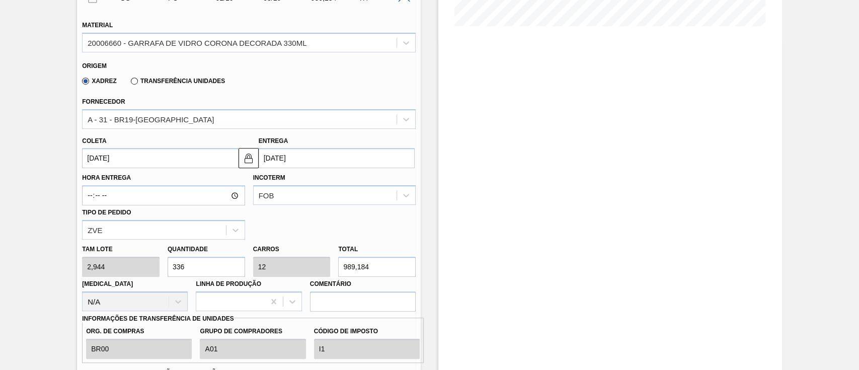
click at [90, 265] on div "Tam lote 2,944 Quantidade 336 Carros 12 Total 989,184 [MEDICAL_DATA] N/A Linha …" at bounding box center [249, 276] width 342 height 72
type input "1"
type input "0,036"
type input "2,944"
type input "12"
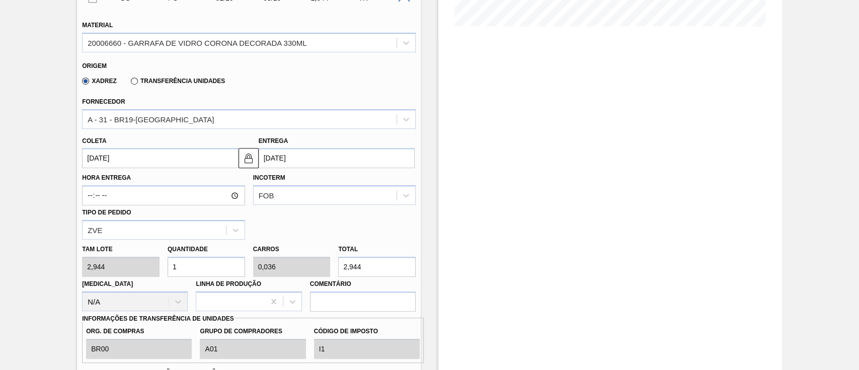
type input "0,429"
type input "35,328"
type input "120"
type input "4,286"
type input "353,28"
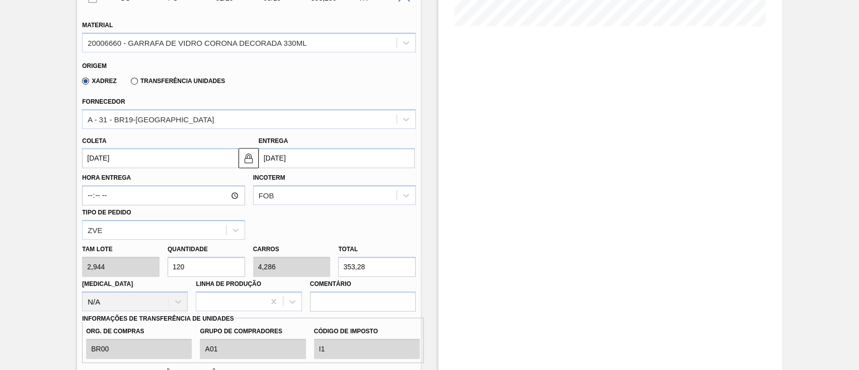
click at [149, 269] on div "Tam lote 2,944 Quantidade 120 Carros 4,286 Total 353,28 [MEDICAL_DATA] N/A Linh…" at bounding box center [249, 276] width 342 height 72
type input "1"
type input "0,036"
type input "2,944"
type input "14"
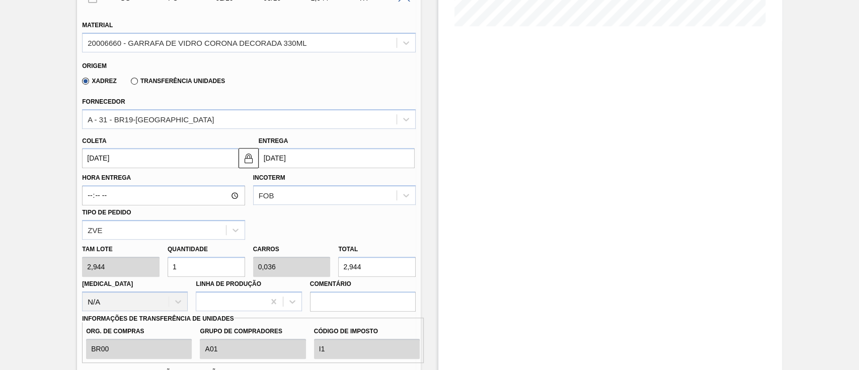
type input "0,5"
type input "41,216"
type input "144"
type input "5,143"
type input "423,936"
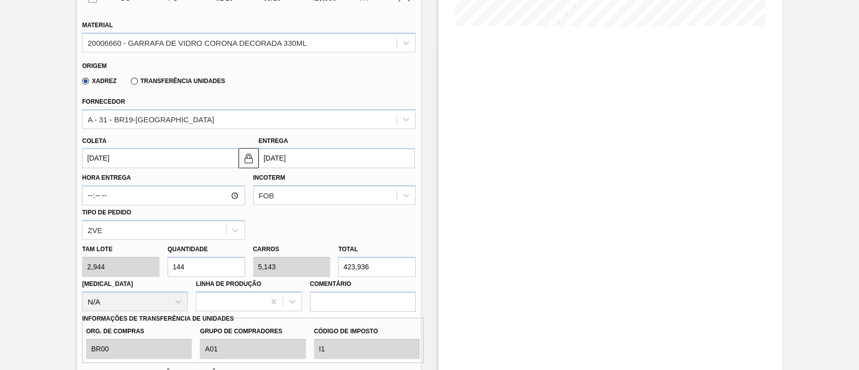
type input "14"
type input "0,5"
type input "41,216"
type input "140"
type input "5"
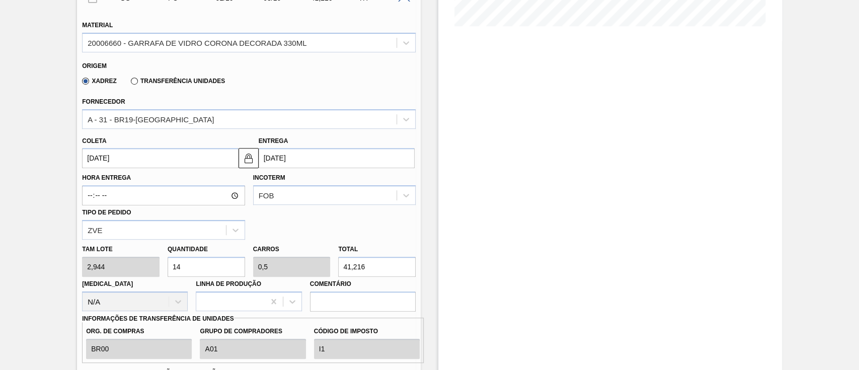
type input "412,16"
type input "14"
type input "0,5"
type input "41,216"
type input "1"
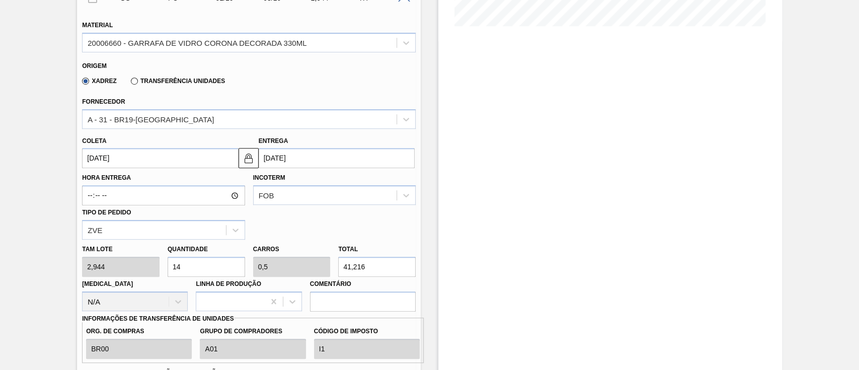
type input "0,036"
type input "2,944"
type input "0"
type input "1"
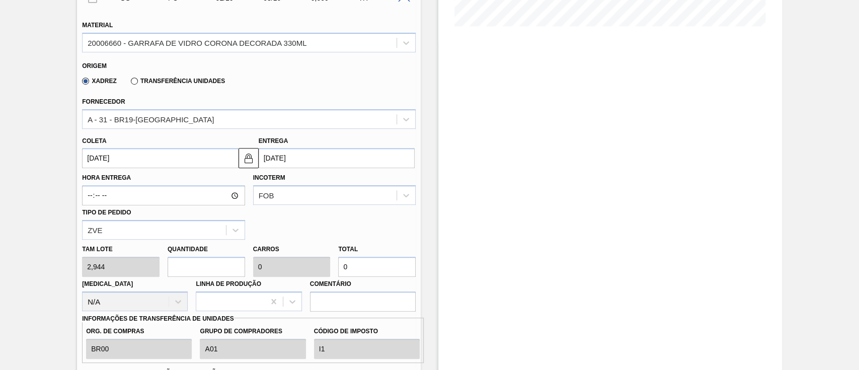
type input "0,036"
type input "2,944"
type input "11"
type input "0,393"
type input "32,384"
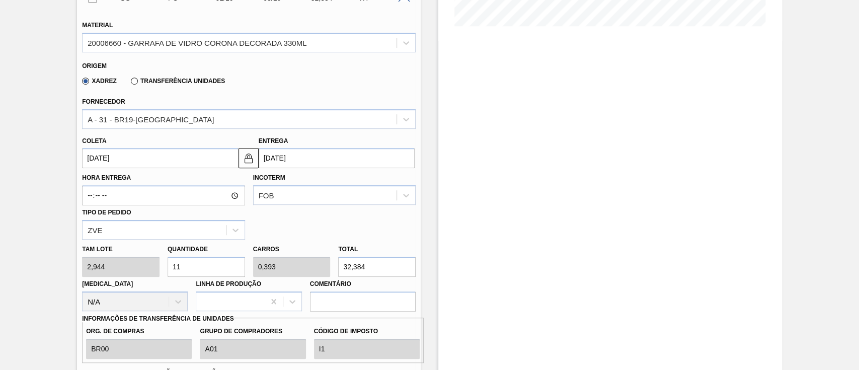
type input "112"
type input "4"
type input "329,728"
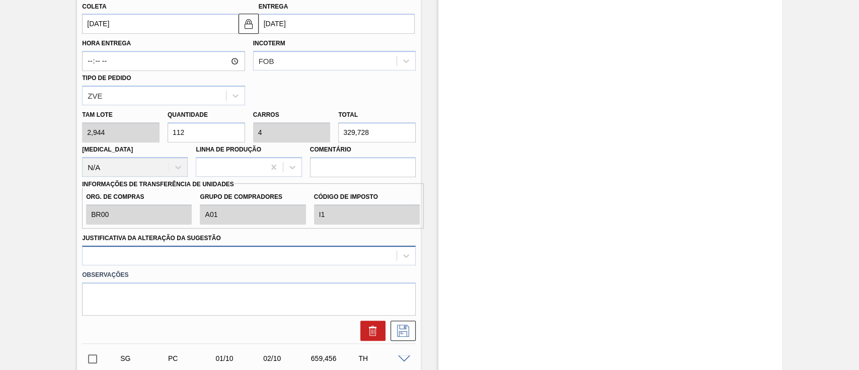
type input "112"
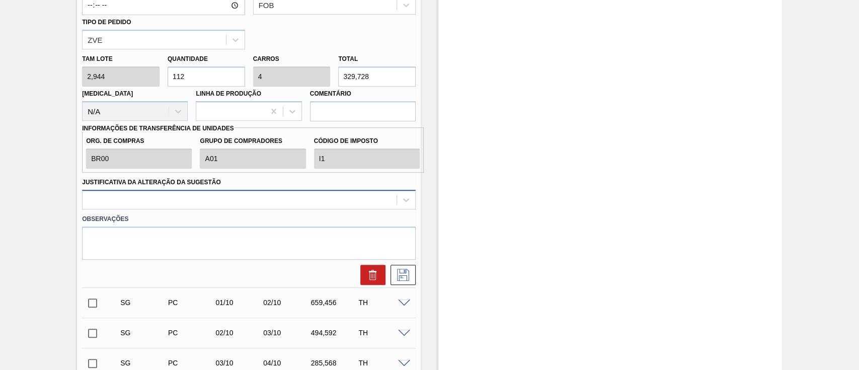
click at [160, 209] on div at bounding box center [249, 200] width 334 height 20
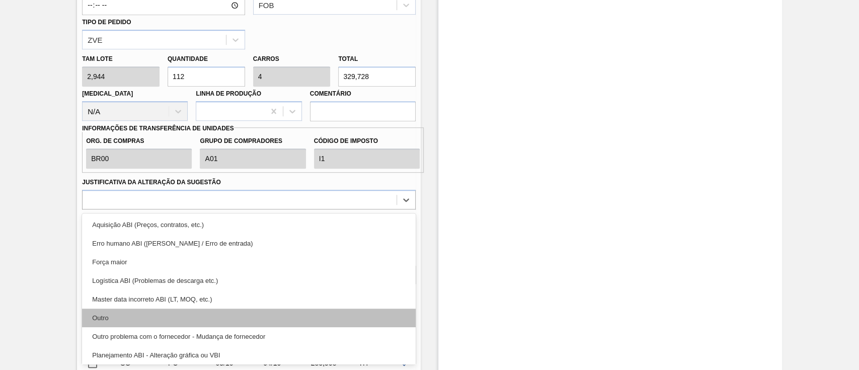
click at [123, 318] on div "Outro" at bounding box center [249, 318] width 334 height 19
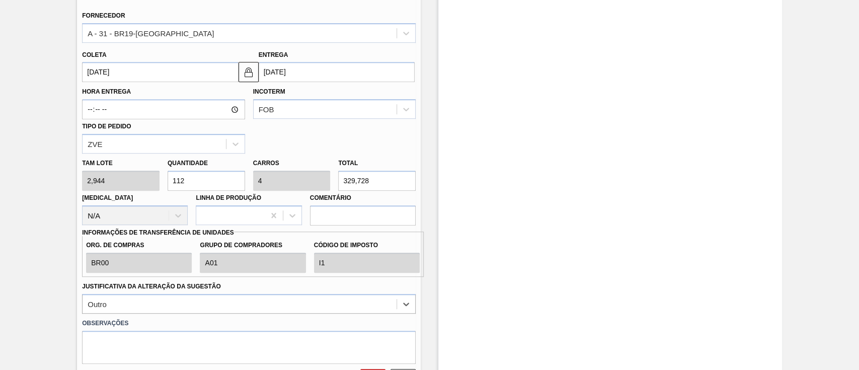
scroll to position [403, 0]
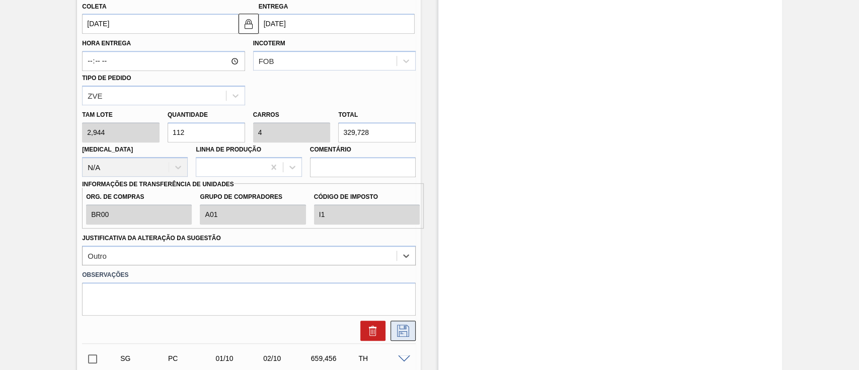
click at [400, 333] on icon at bounding box center [403, 331] width 16 height 12
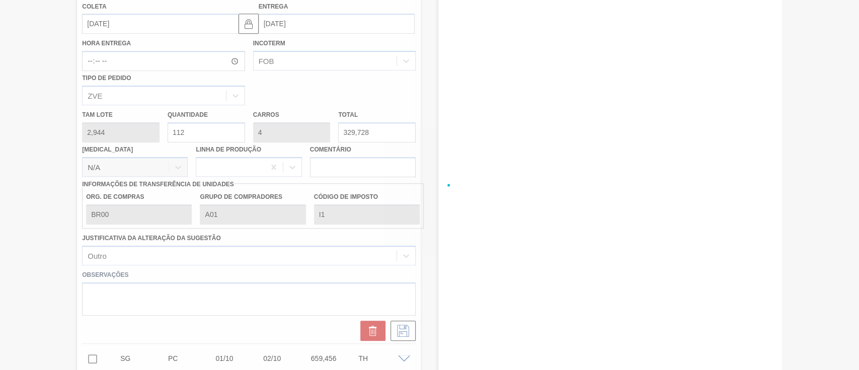
checkbox input "true"
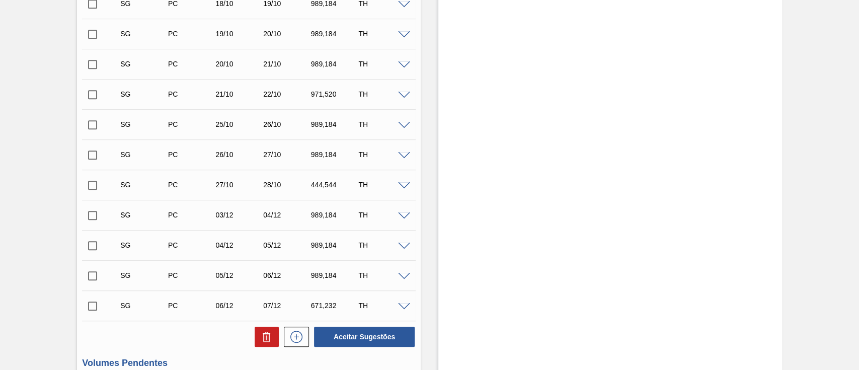
scroll to position [671, 0]
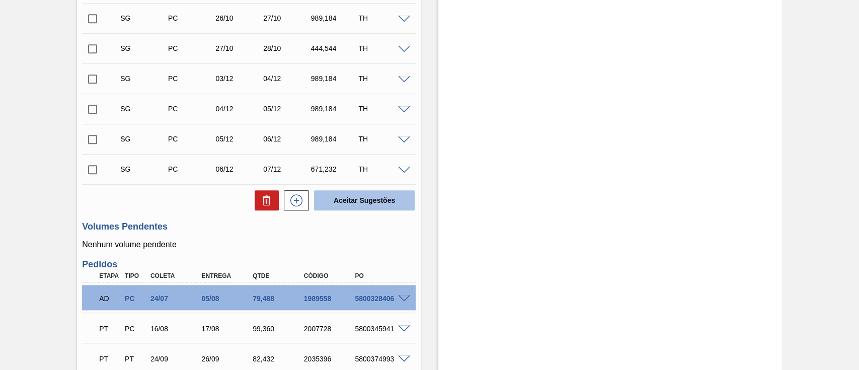
click at [363, 203] on button "Aceitar Sugestões" at bounding box center [364, 200] width 101 height 20
checkbox input "false"
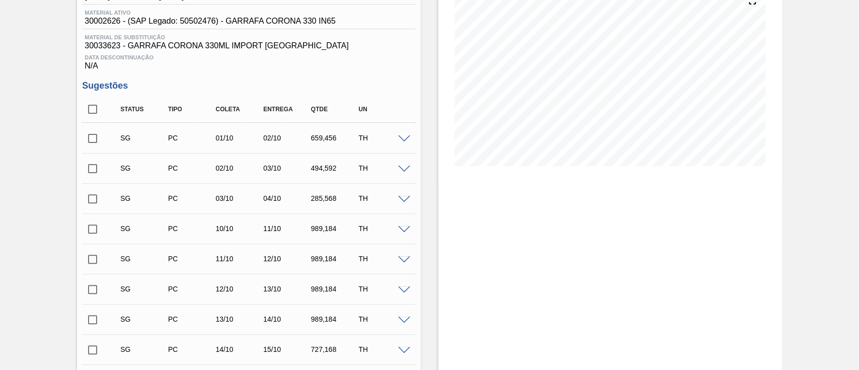
scroll to position [0, 0]
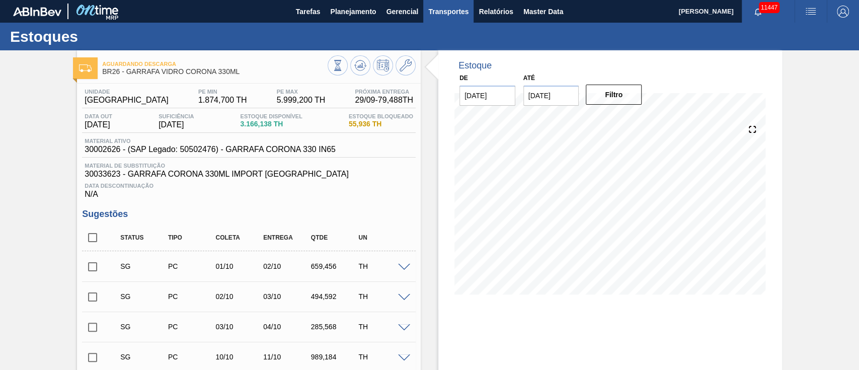
click at [444, 13] on span "Transportes" at bounding box center [448, 12] width 40 height 12
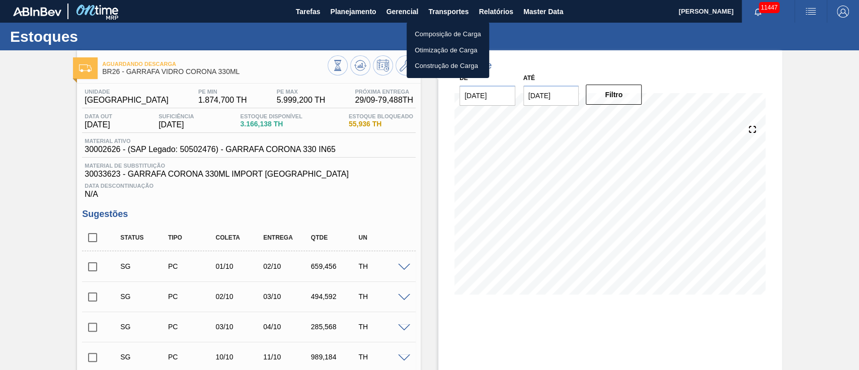
click at [429, 53] on li "Otimização de Carga" at bounding box center [448, 50] width 83 height 16
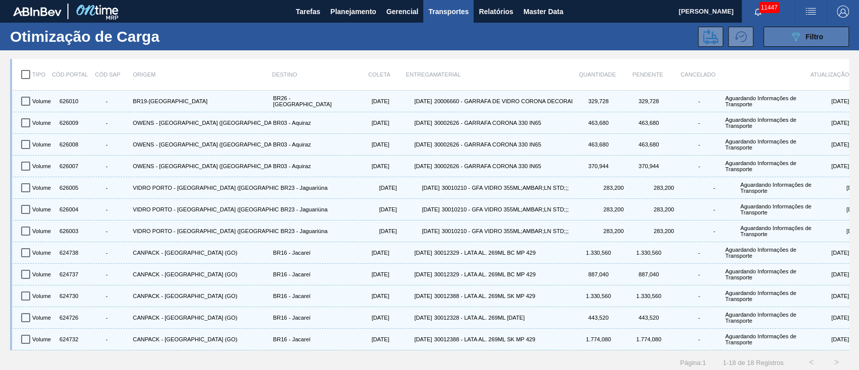
click at [799, 32] on icon "089F7B8B-B2A5-4AFE-B5C0-19BA573D28AC" at bounding box center [796, 37] width 12 height 12
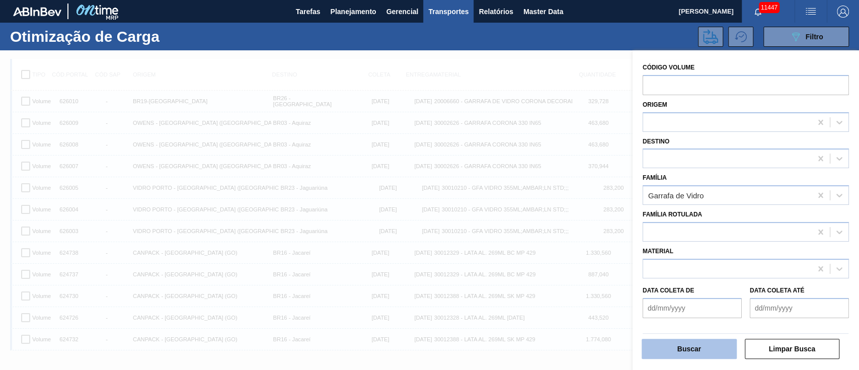
click at [710, 345] on button "Buscar" at bounding box center [689, 349] width 95 height 20
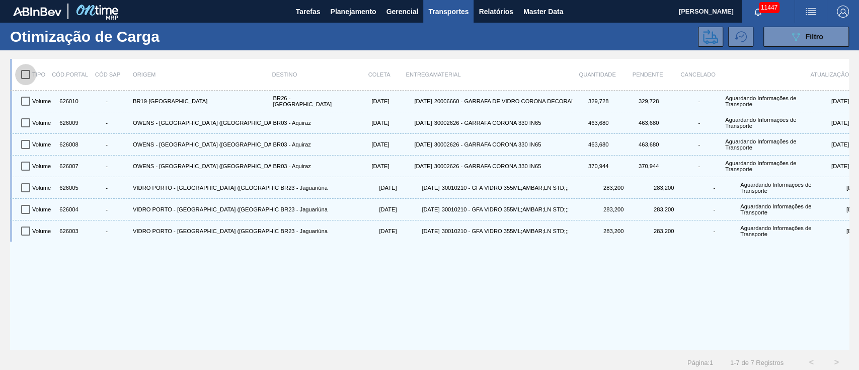
click at [24, 71] on input "checkbox" at bounding box center [25, 74] width 21 height 21
checkbox input "true"
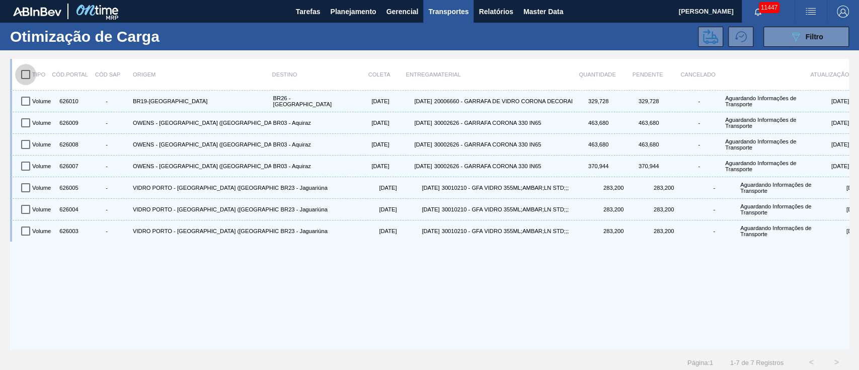
checkbox input "true"
click at [709, 39] on icon at bounding box center [710, 36] width 15 height 15
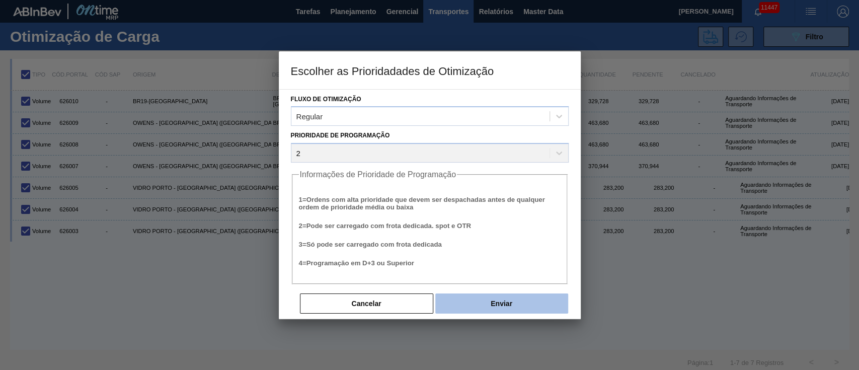
click at [533, 308] on button "Enviar" at bounding box center [501, 303] width 133 height 20
